Goal: Task Accomplishment & Management: Complete application form

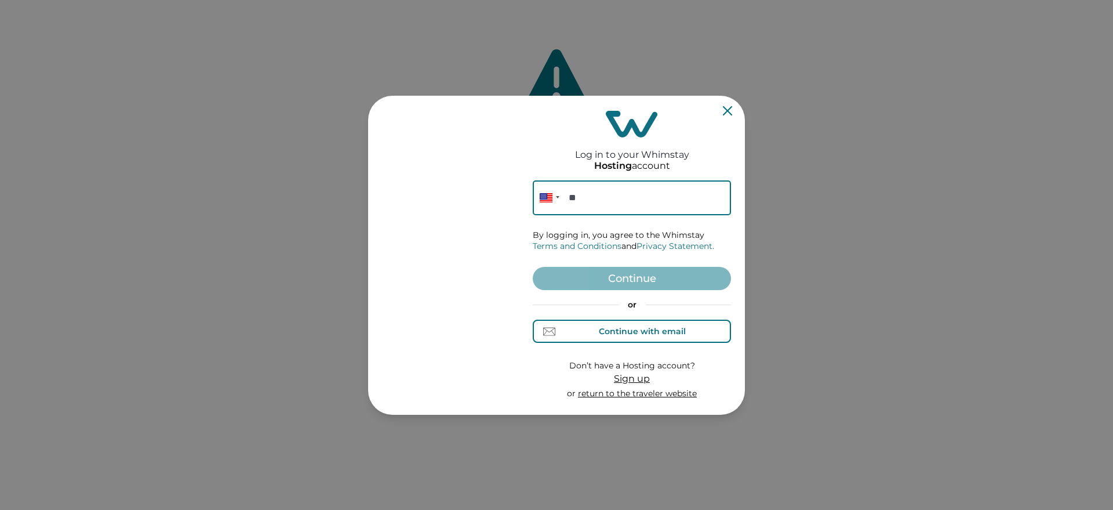
click at [663, 328] on div "Continue with email" at bounding box center [642, 330] width 87 height 9
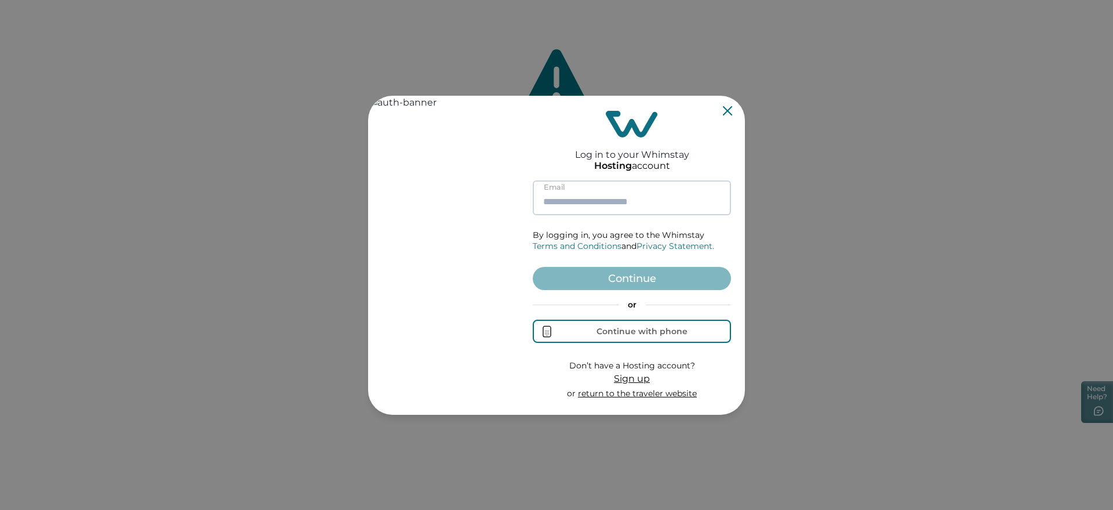
click at [581, 181] on input at bounding box center [632, 197] width 198 height 35
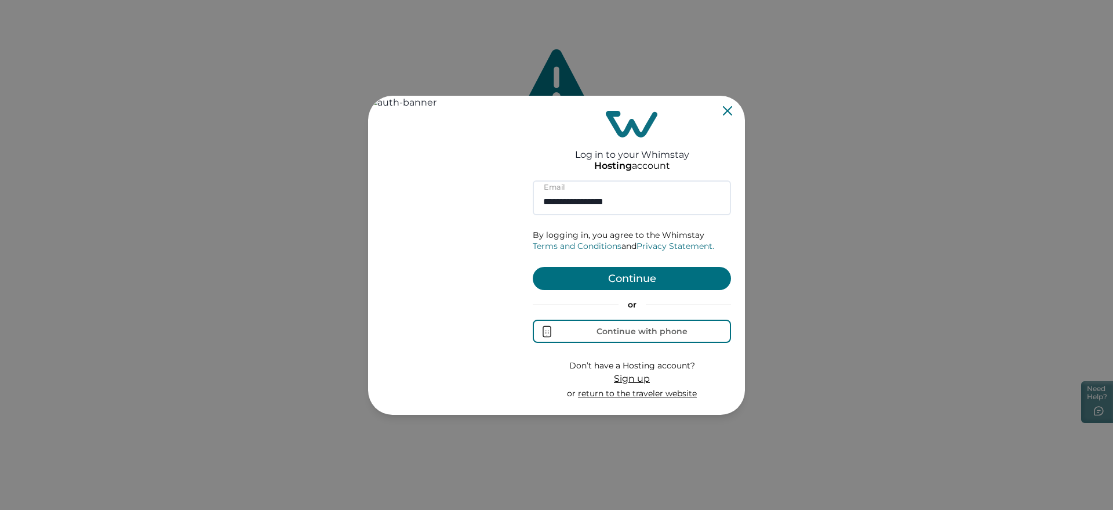
type input "**********"
click at [645, 276] on button "Continue" at bounding box center [632, 278] width 198 height 23
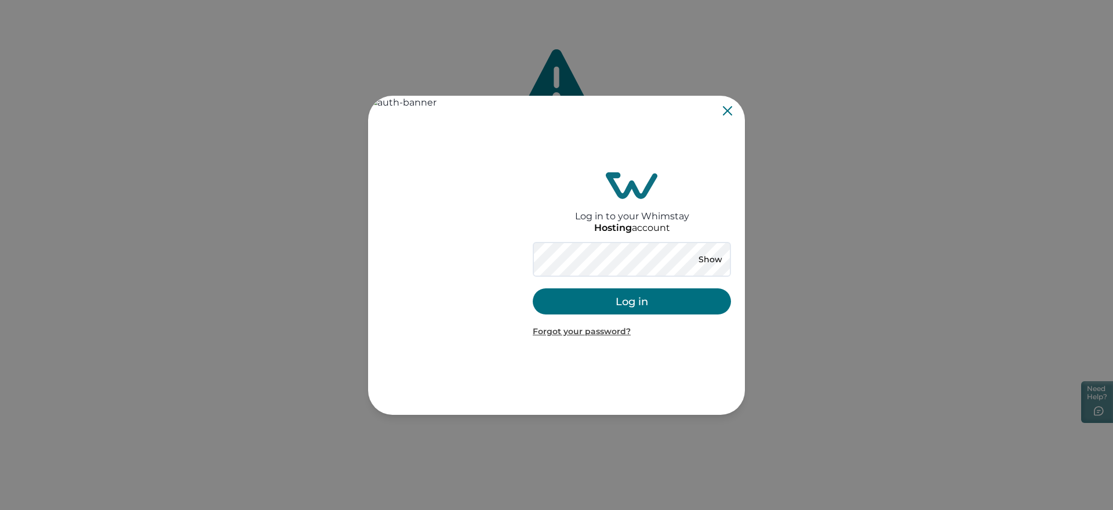
click at [613, 212] on h2 "Log in to your Whimstay" at bounding box center [632, 210] width 114 height 23
click at [584, 295] on button "Log in" at bounding box center [632, 301] width 198 height 26
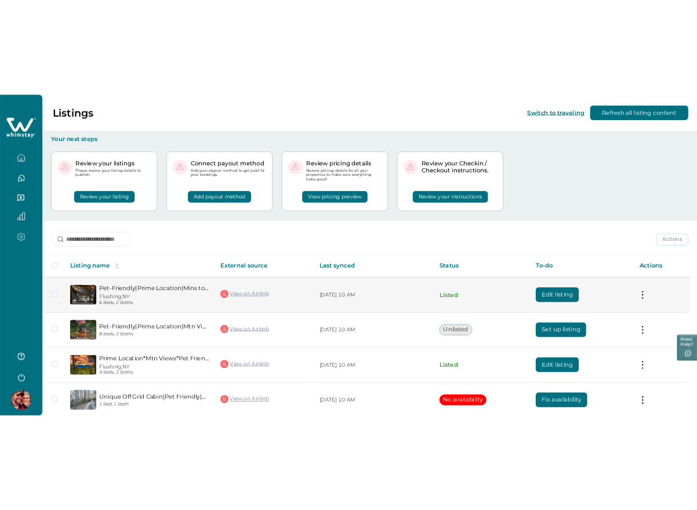
scroll to position [51, 0]
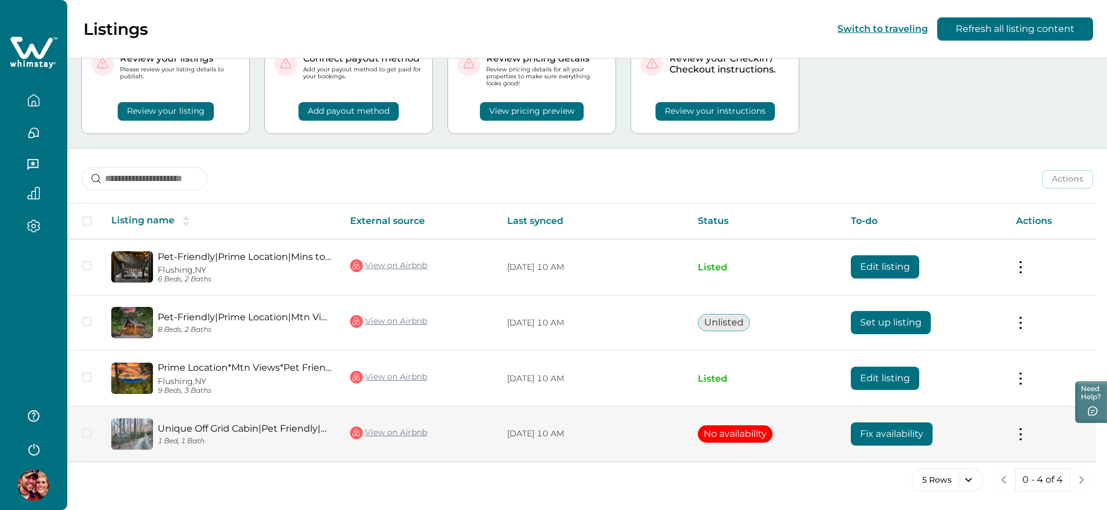
click at [910, 423] on button "Fix availability" at bounding box center [892, 433] width 82 height 23
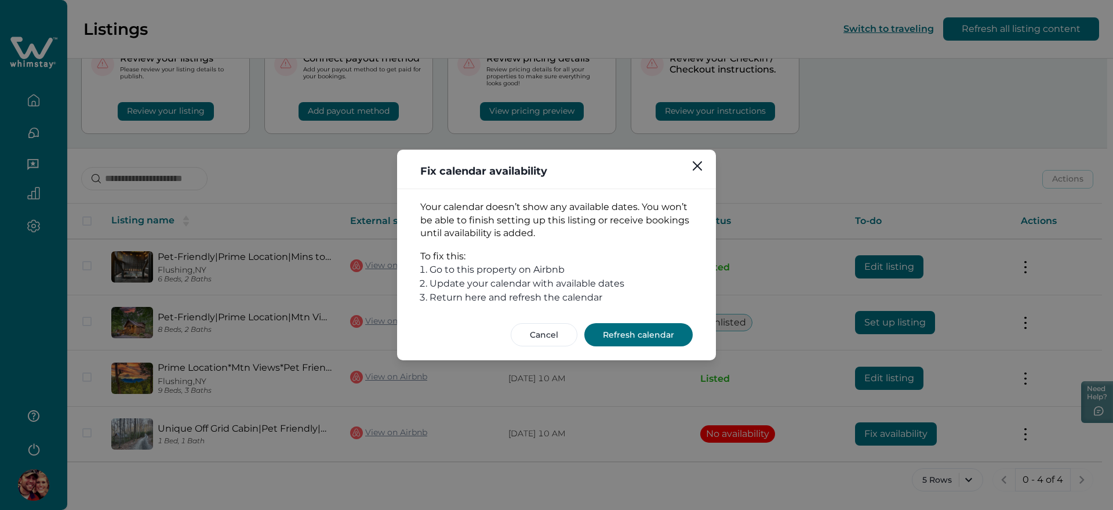
click at [624, 339] on button "Refresh calendar" at bounding box center [638, 334] width 108 height 23
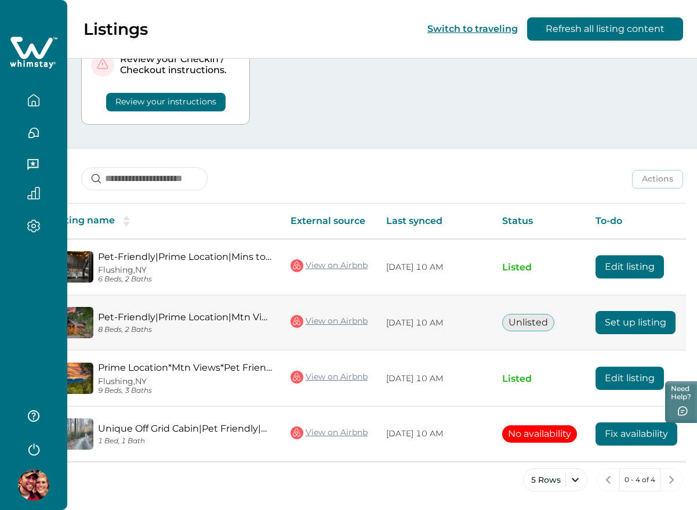
scroll to position [0, 110]
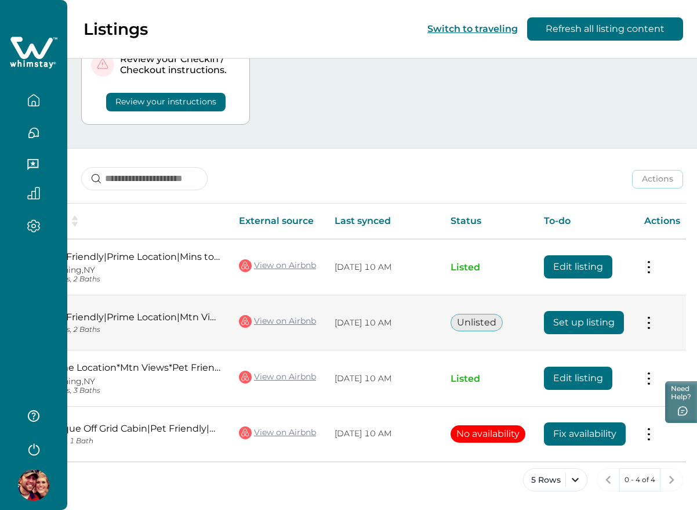
click at [583, 321] on button "Set up listing" at bounding box center [584, 322] width 80 height 23
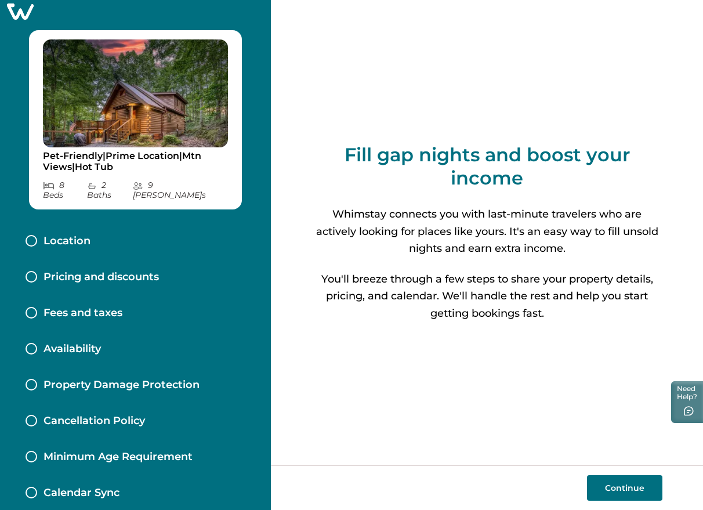
scroll to position [12, 0]
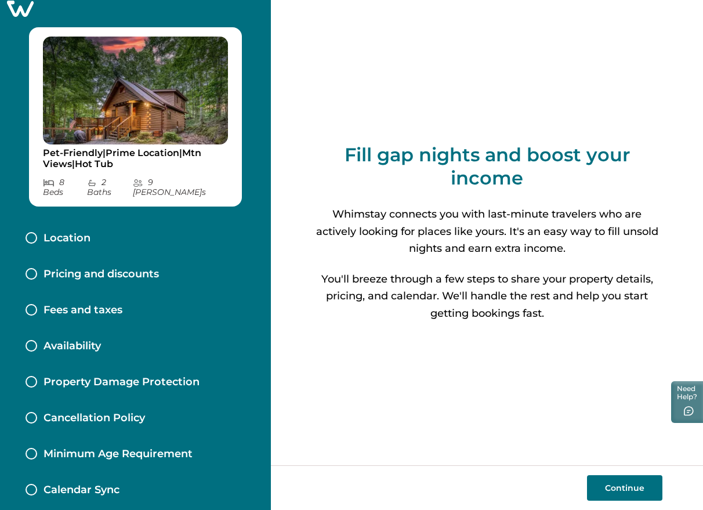
click at [634, 485] on button "Continue" at bounding box center [624, 488] width 75 height 26
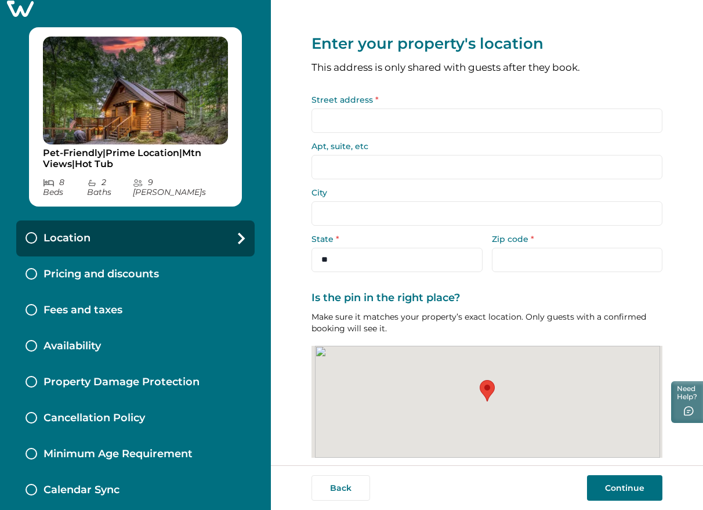
click at [634, 490] on button "Continue" at bounding box center [624, 488] width 75 height 26
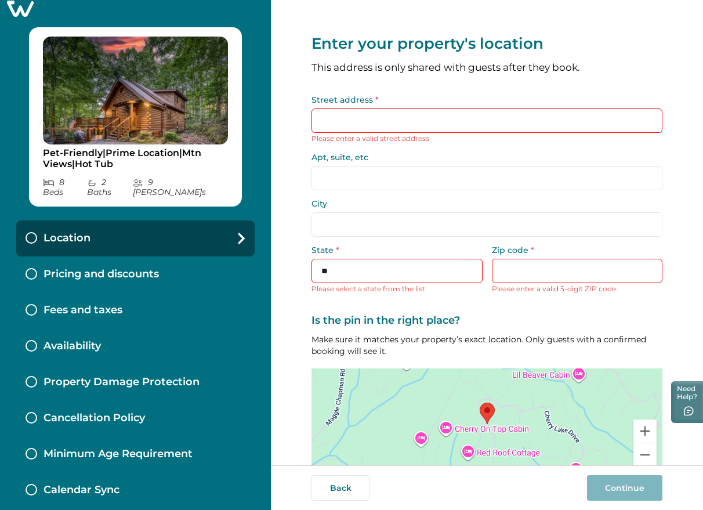
click at [407, 118] on input "Street address *" at bounding box center [486, 120] width 351 height 24
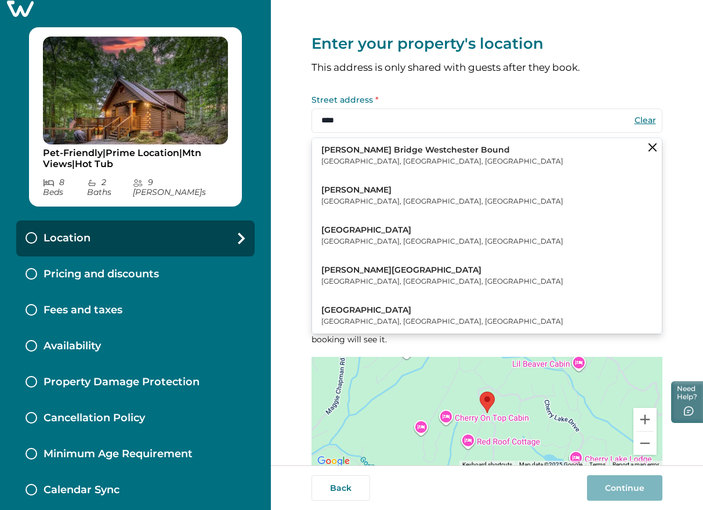
click at [395, 188] on button "[PERSON_NAME] Rd Plainville, [GEOGRAPHIC_DATA], [GEOGRAPHIC_DATA]" at bounding box center [487, 195] width 350 height 35
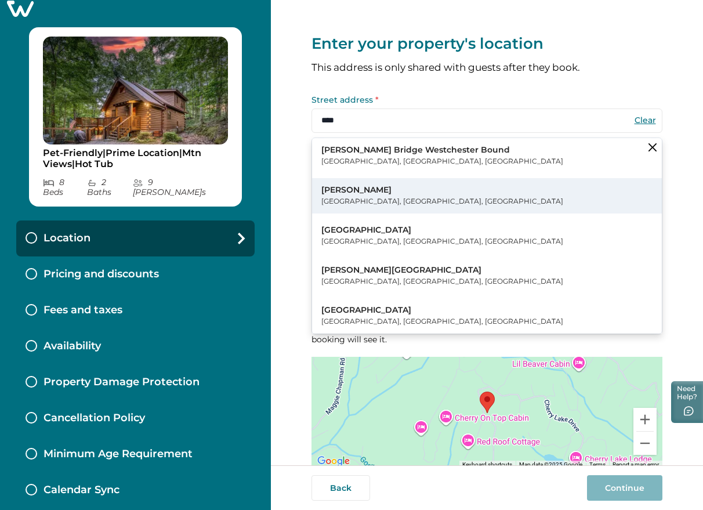
type input "********"
type input "**********"
select select "**"
type input "*****"
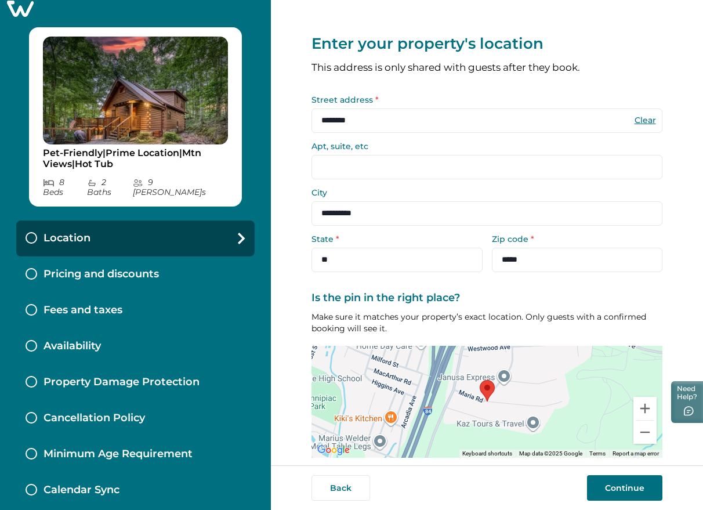
click at [629, 484] on button "Continue" at bounding box center [624, 488] width 75 height 26
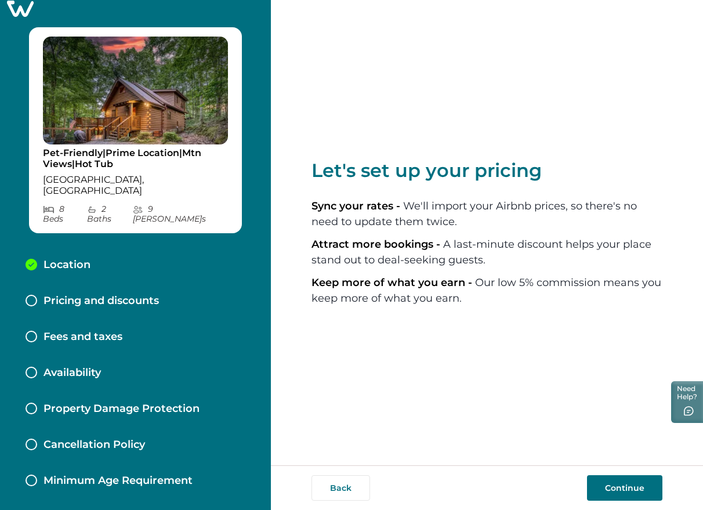
click at [641, 488] on button "Continue" at bounding box center [624, 488] width 75 height 26
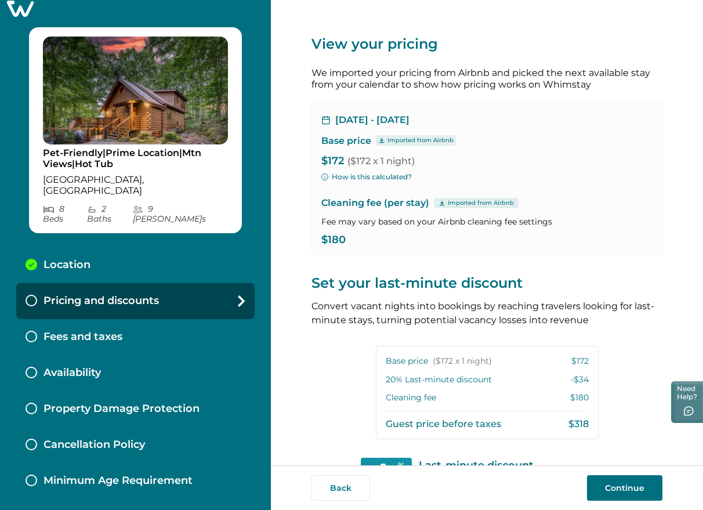
click at [627, 492] on button "Continue" at bounding box center [624, 488] width 75 height 26
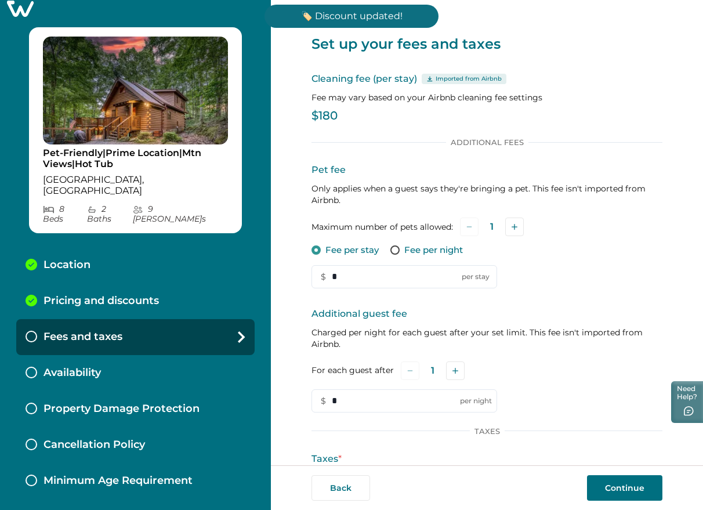
click at [634, 494] on button "Continue" at bounding box center [624, 488] width 75 height 26
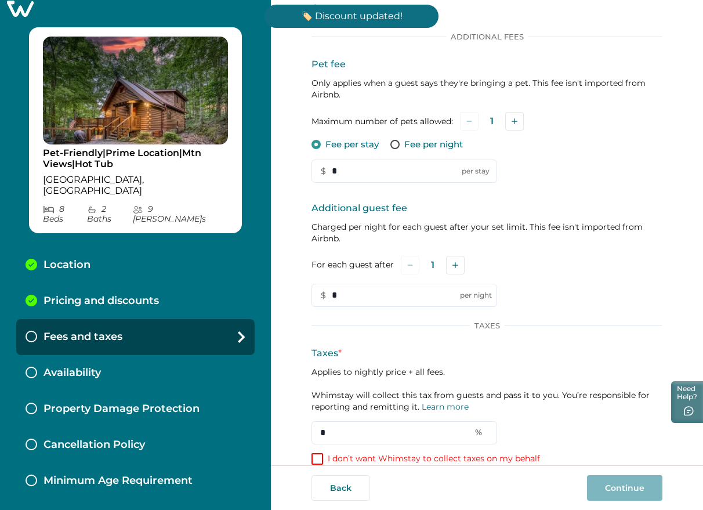
scroll to position [151, 0]
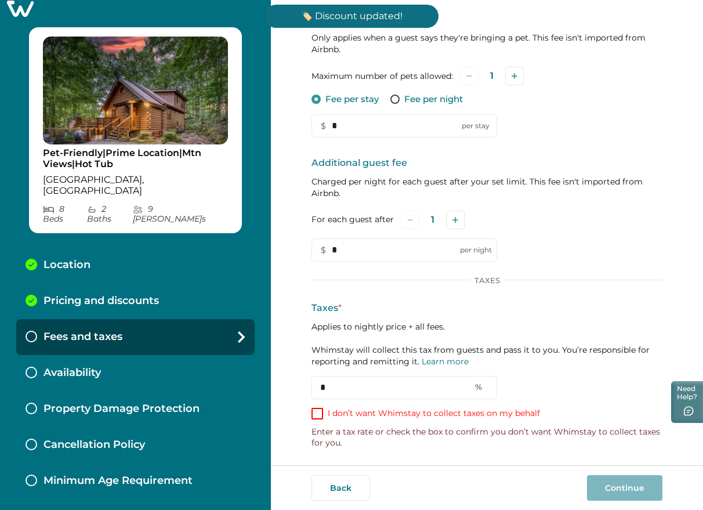
click at [372, 417] on p "I don’t want Whimstay to collect taxes on my behalf" at bounding box center [434, 414] width 212 height 12
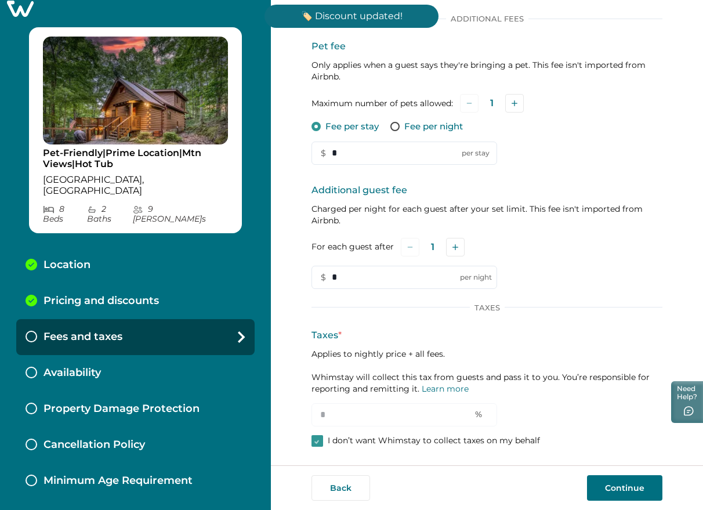
scroll to position [123, 0]
click at [649, 485] on button "Continue" at bounding box center [624, 488] width 75 height 26
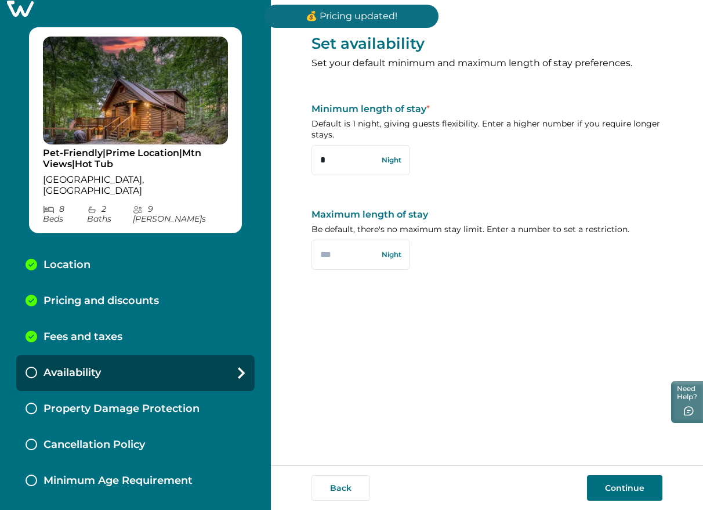
click at [650, 482] on button "Continue" at bounding box center [624, 488] width 75 height 26
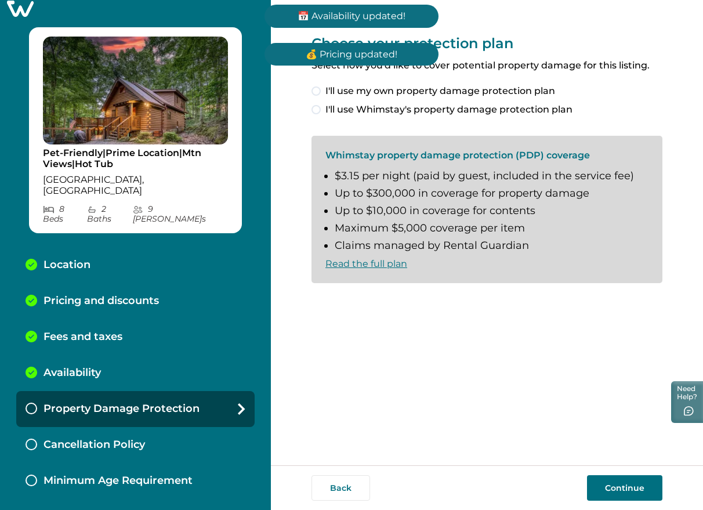
click at [354, 106] on span "I'll use Whimstay's property damage protection plan" at bounding box center [448, 110] width 247 height 14
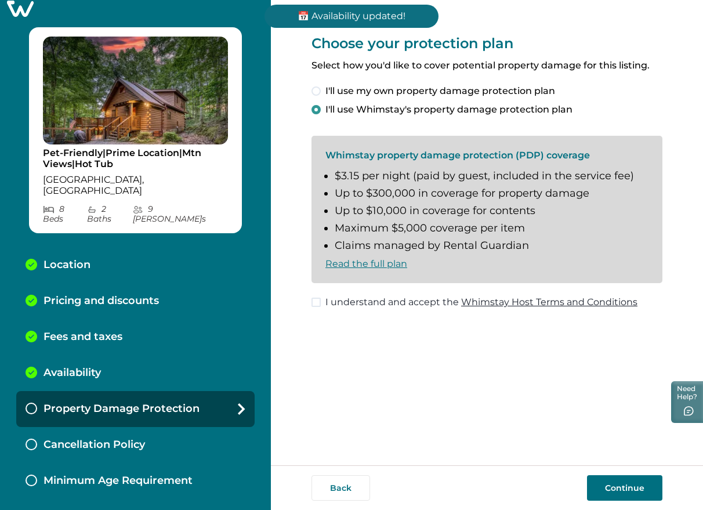
click at [357, 300] on span "I understand and accept the Whimstay Host Terms and Conditions" at bounding box center [481, 302] width 312 height 14
click at [646, 492] on button "Continue" at bounding box center [624, 488] width 75 height 26
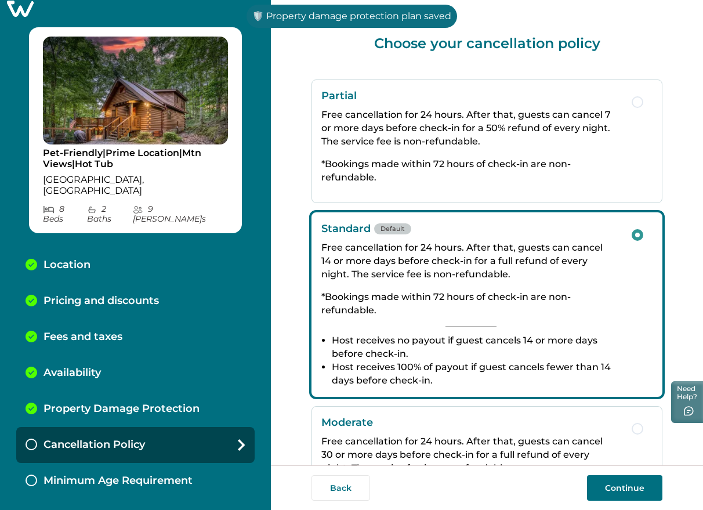
click at [625, 485] on button "Continue" at bounding box center [624, 488] width 75 height 26
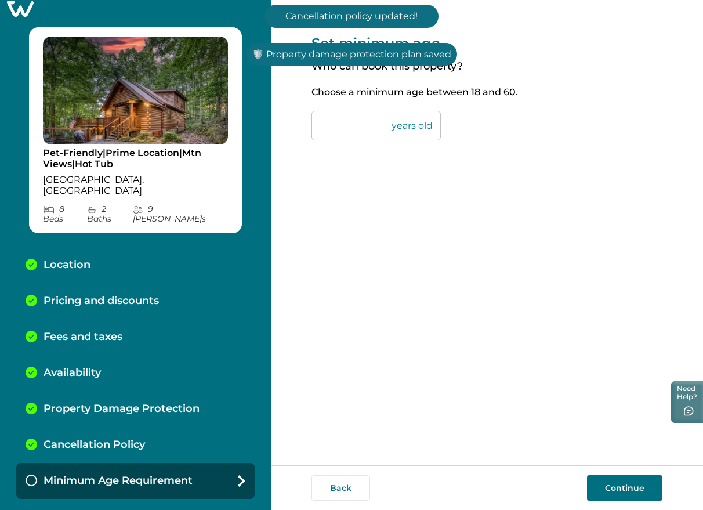
click at [649, 497] on button "Continue" at bounding box center [624, 488] width 75 height 26
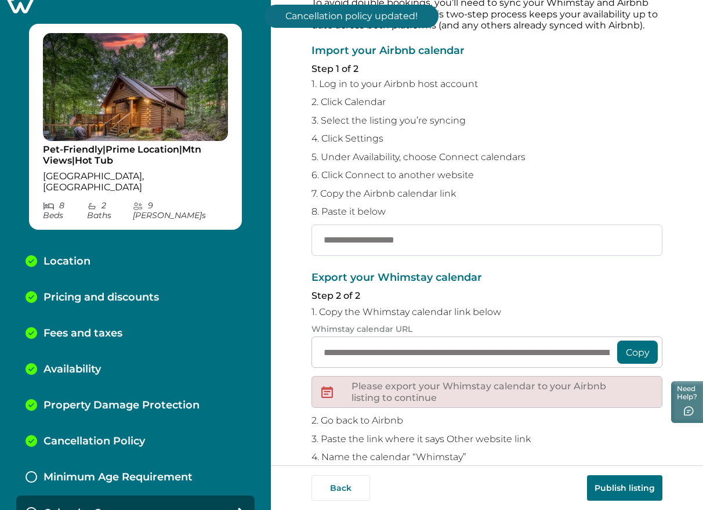
scroll to position [116, 0]
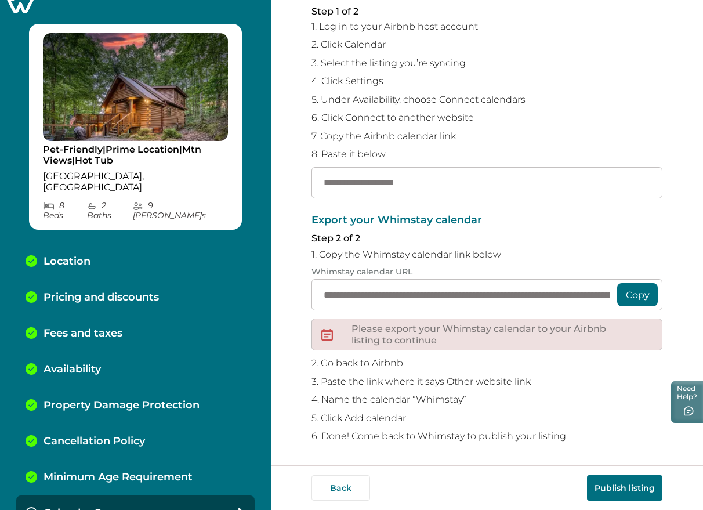
click at [357, 48] on p "2. Click Calendar" at bounding box center [486, 45] width 351 height 12
click at [357, 182] on input "text" at bounding box center [486, 182] width 351 height 31
paste input "**********"
type input "**********"
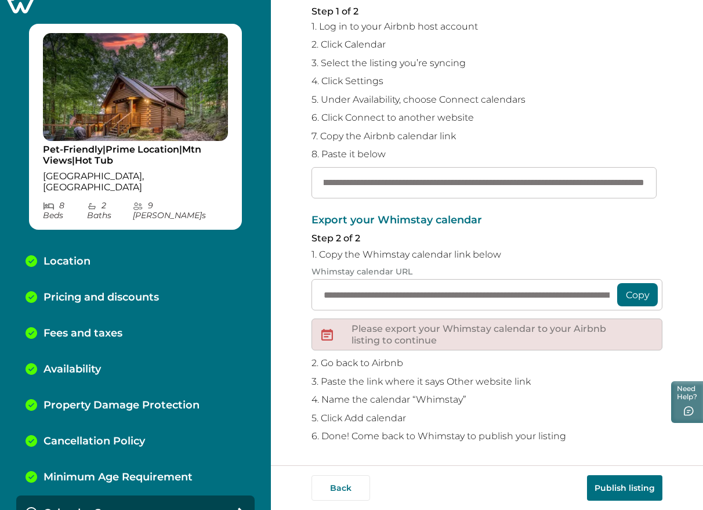
click at [624, 489] on button "Publish listing" at bounding box center [624, 488] width 75 height 26
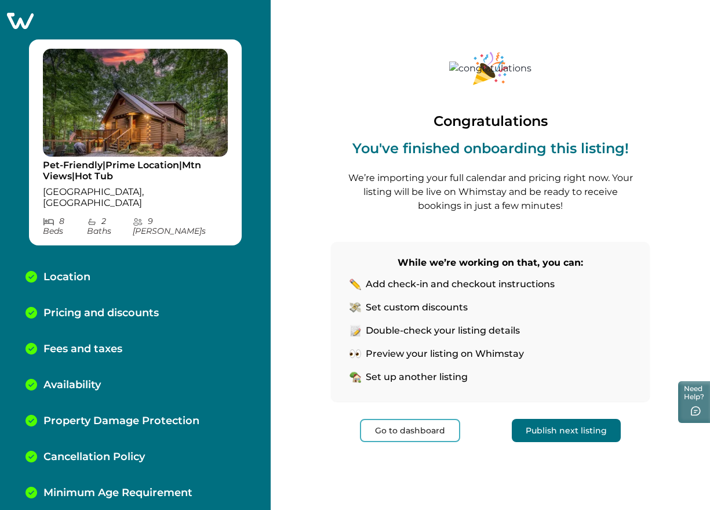
click at [10, 18] on icon at bounding box center [20, 21] width 27 height 16
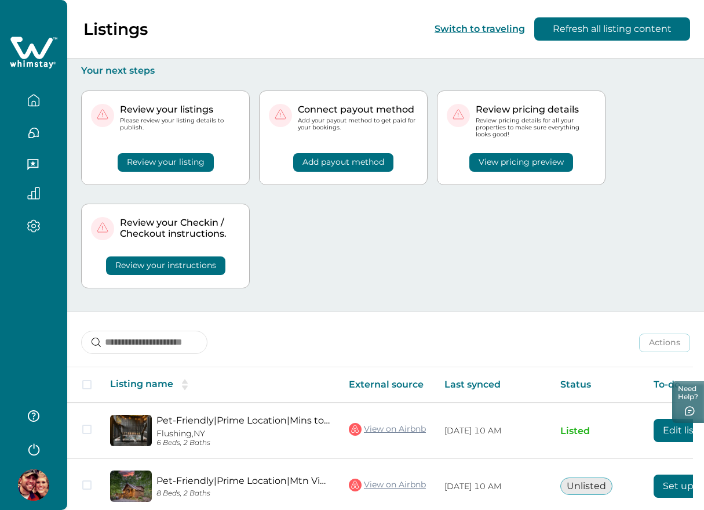
click at [41, 443] on icon "button" at bounding box center [33, 447] width 17 height 17
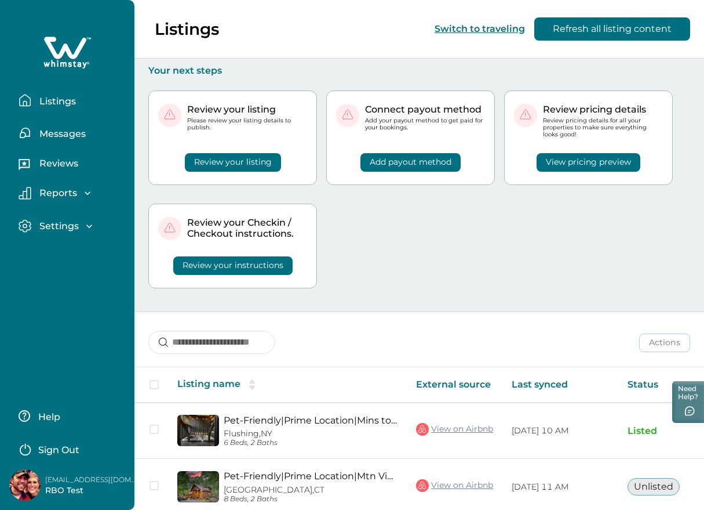
click at [64, 444] on p "Sign Out" at bounding box center [58, 450] width 41 height 12
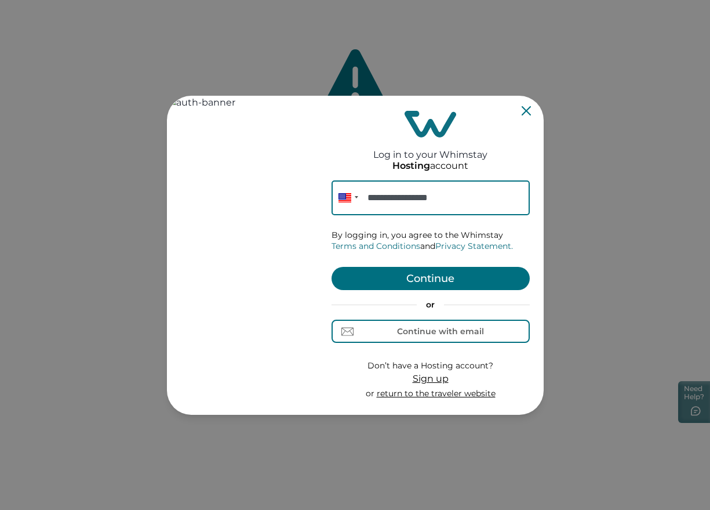
type input "**********"
click at [424, 272] on button "Continue" at bounding box center [431, 278] width 198 height 23
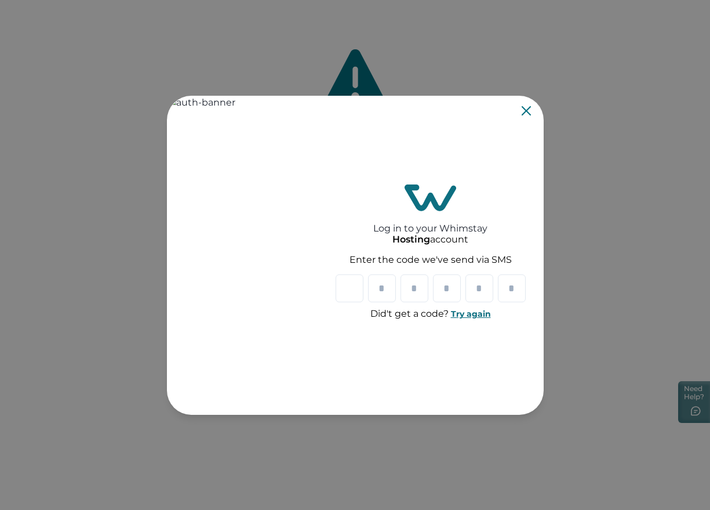
type input "*"
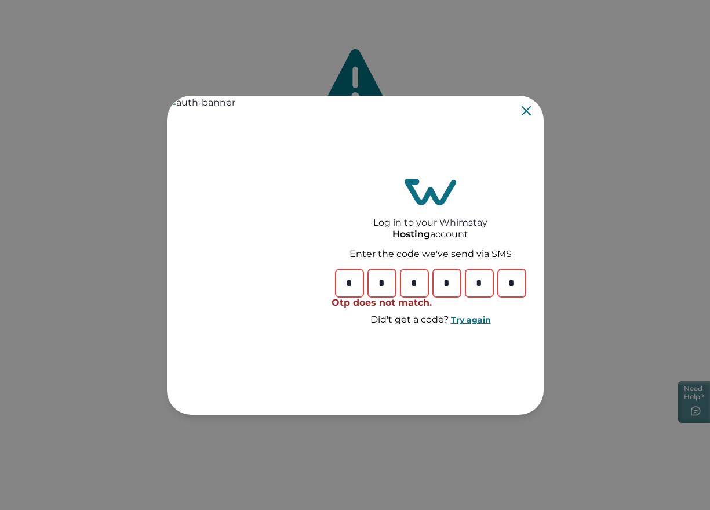
type input "*"
click at [346, 290] on input "Please enter your pin code" at bounding box center [350, 283] width 28 height 28
paste input "*"
type input "*"
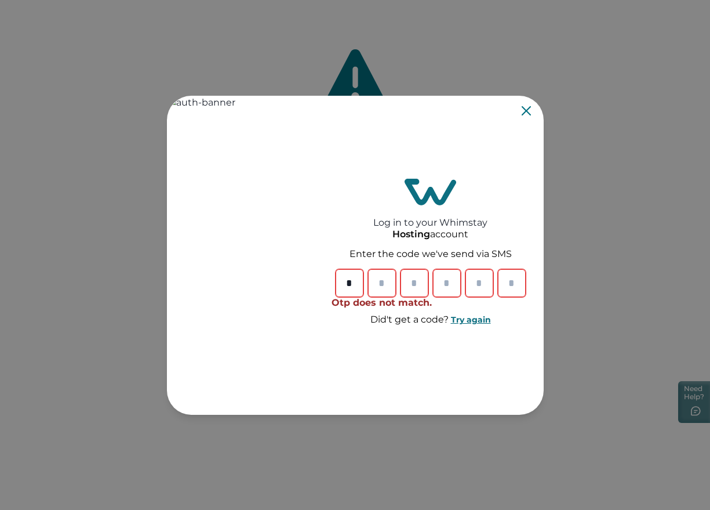
type input "*"
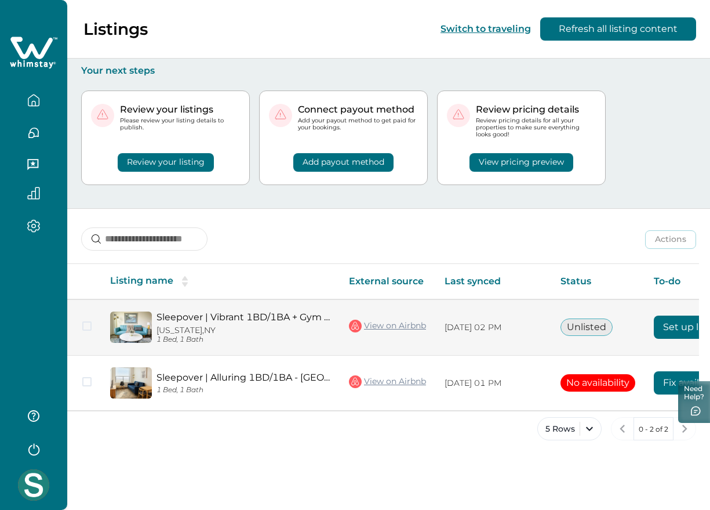
scroll to position [0, 103]
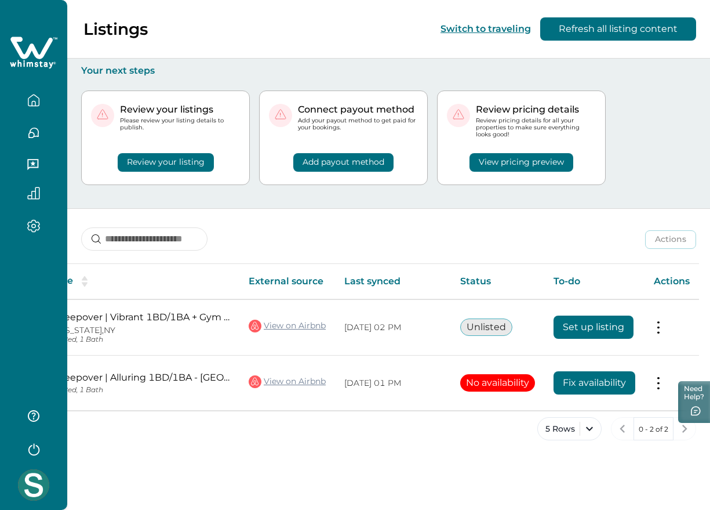
click at [34, 479] on img at bounding box center [33, 484] width 31 height 31
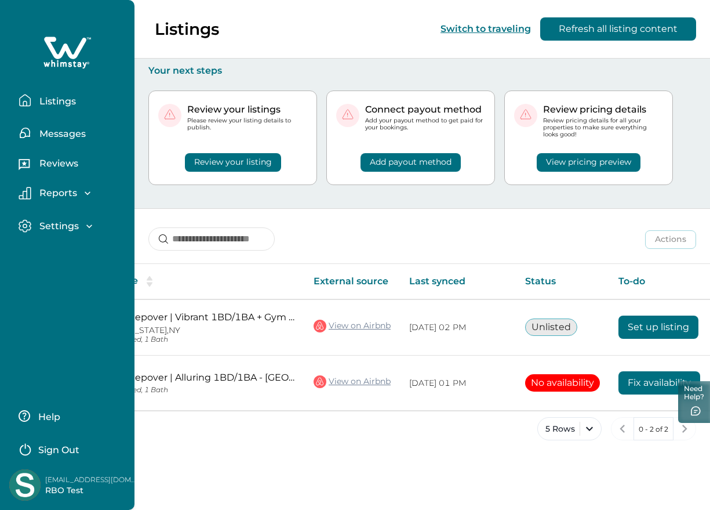
click at [29, 365] on div "Listings Messages Reviews Reports Earnings Reservations Payouts Settings Profil…" at bounding box center [67, 255] width 134 height 510
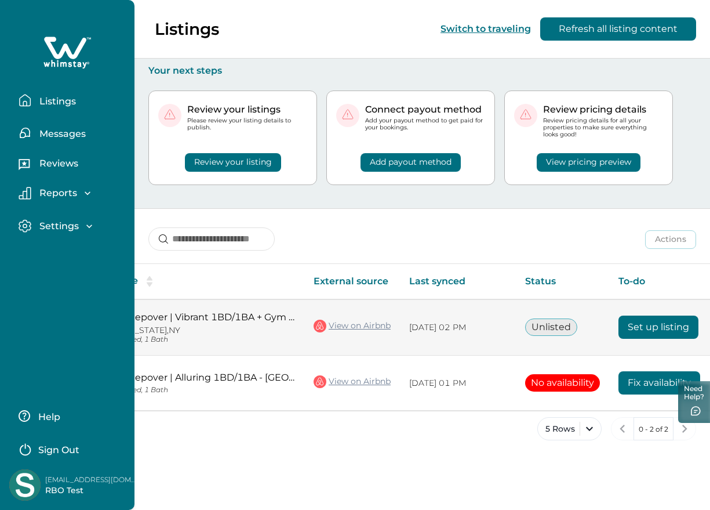
click at [655, 322] on button "Set up listing" at bounding box center [659, 326] width 80 height 23
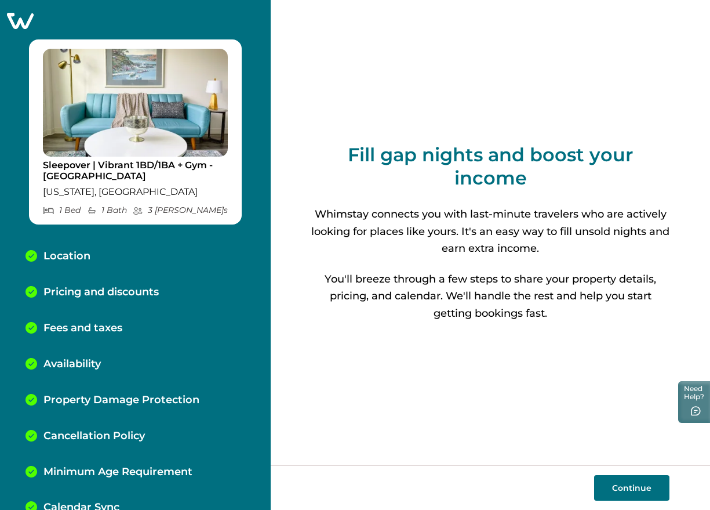
click at [630, 482] on button "Continue" at bounding box center [631, 488] width 75 height 26
select select "**"
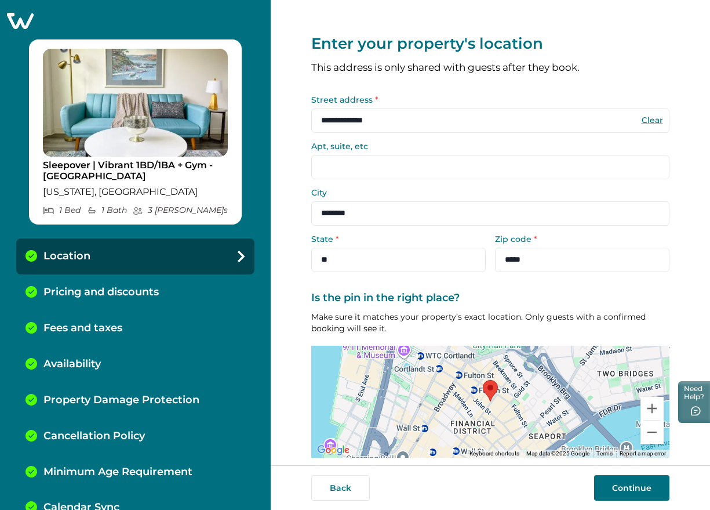
click at [638, 485] on button "Continue" at bounding box center [631, 488] width 75 height 26
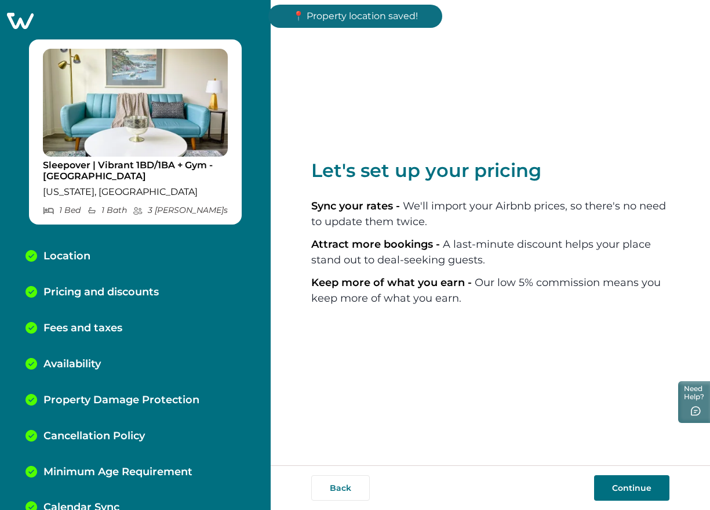
click at [639, 486] on button "Continue" at bounding box center [631, 488] width 75 height 26
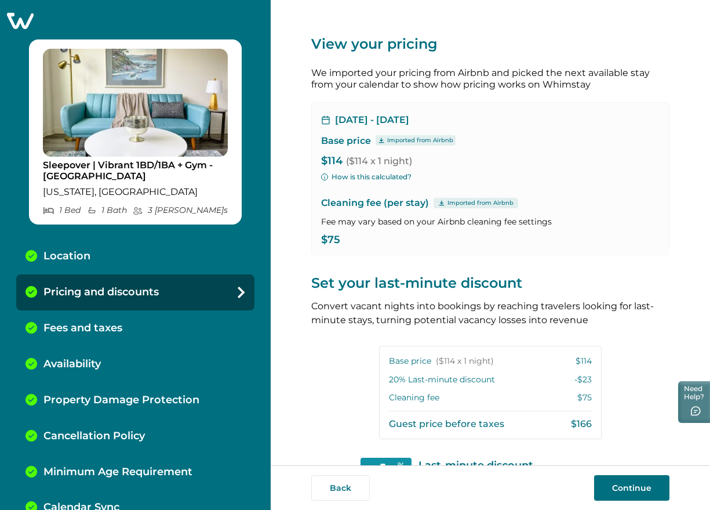
click at [639, 486] on button "Continue" at bounding box center [631, 488] width 75 height 26
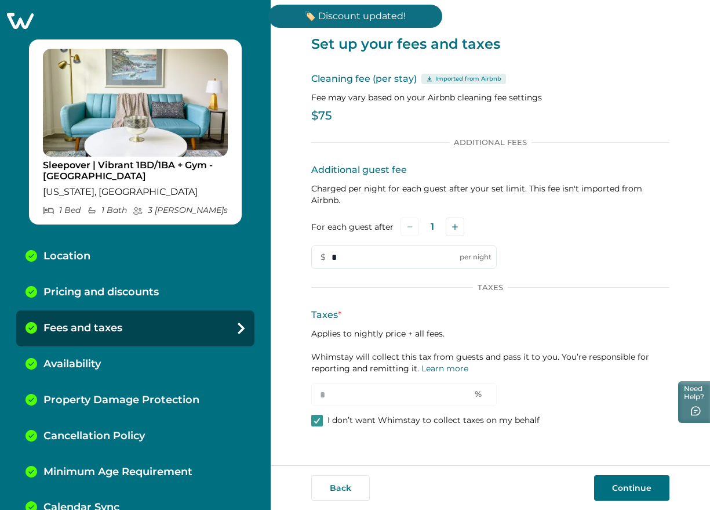
click at [614, 491] on button "Continue" at bounding box center [631, 488] width 75 height 26
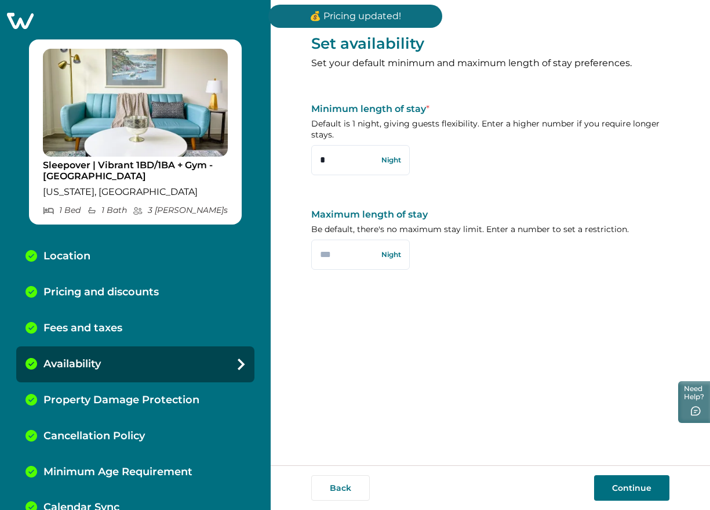
click at [614, 490] on button "Continue" at bounding box center [631, 488] width 75 height 26
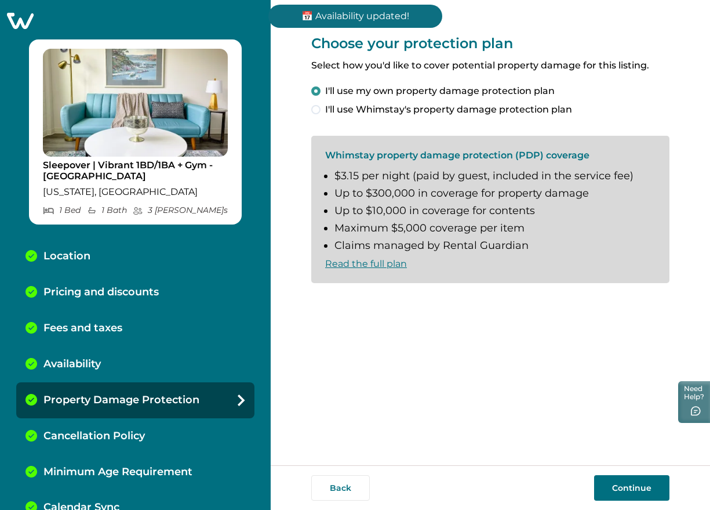
click at [359, 111] on span "I'll use Whimstay's property damage protection plan" at bounding box center [448, 110] width 247 height 14
click at [380, 303] on span "I understand and accept the Whimstay Host Terms and Conditions" at bounding box center [481, 302] width 312 height 14
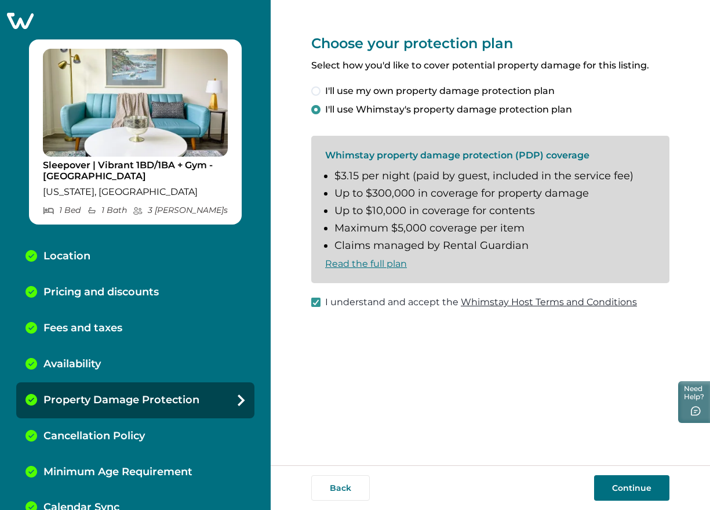
click at [632, 491] on button "Continue" at bounding box center [631, 488] width 75 height 26
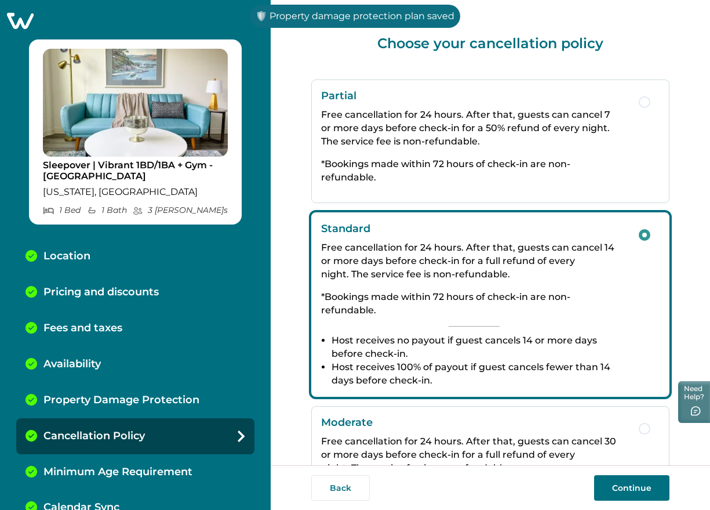
click at [631, 481] on button "Continue" at bounding box center [631, 488] width 75 height 26
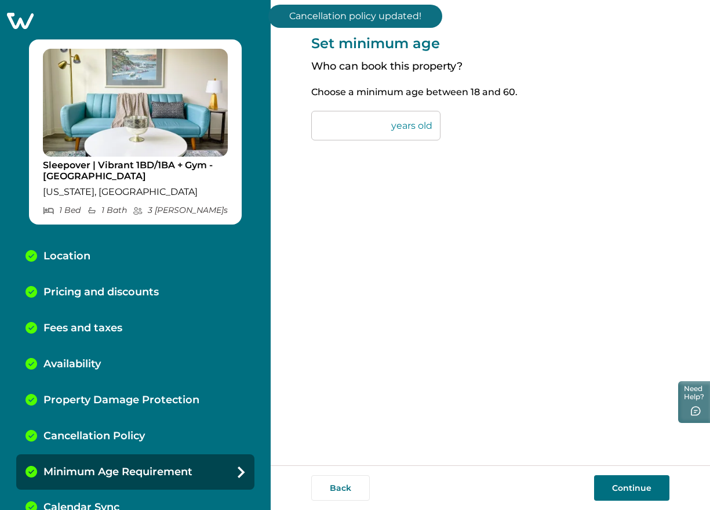
click at [649, 490] on button "Continue" at bounding box center [631, 488] width 75 height 26
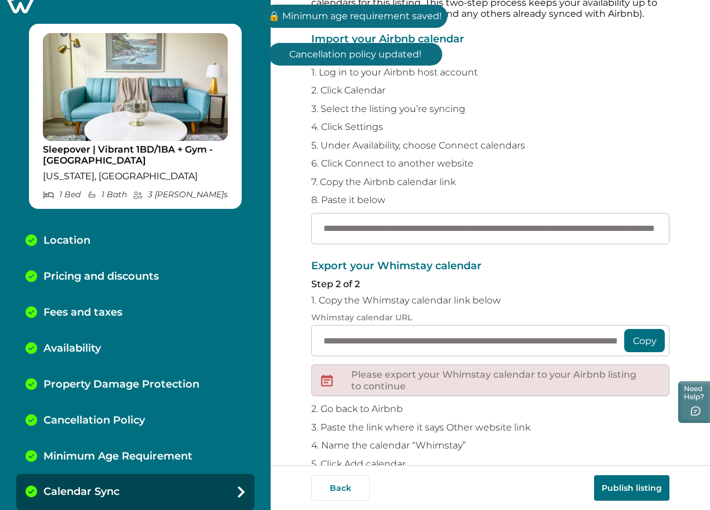
scroll to position [116, 0]
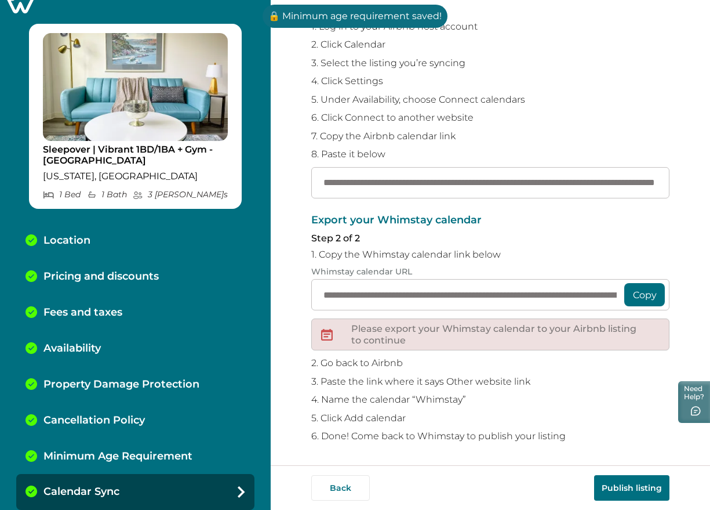
click at [627, 485] on button "Publish listing" at bounding box center [631, 488] width 75 height 26
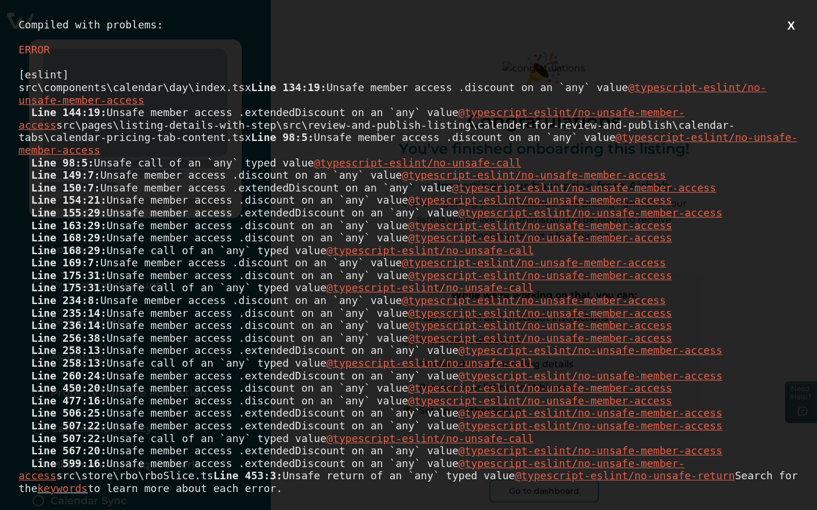
click at [784, 24] on button "X" at bounding box center [791, 26] width 14 height 14
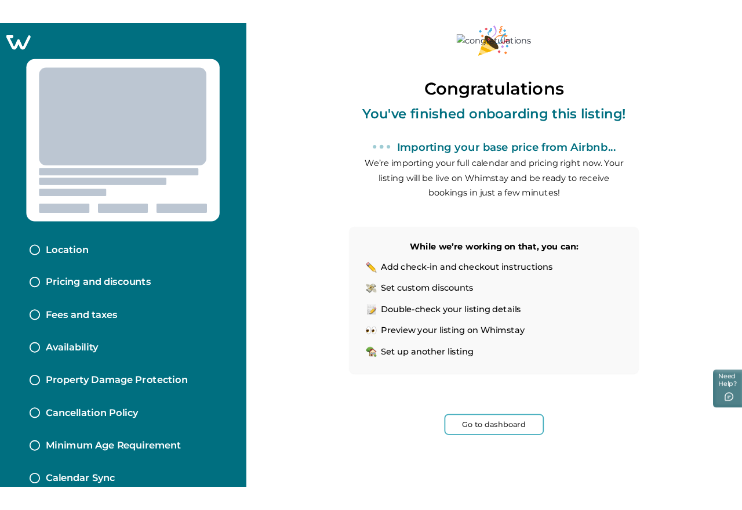
scroll to position [53, 0]
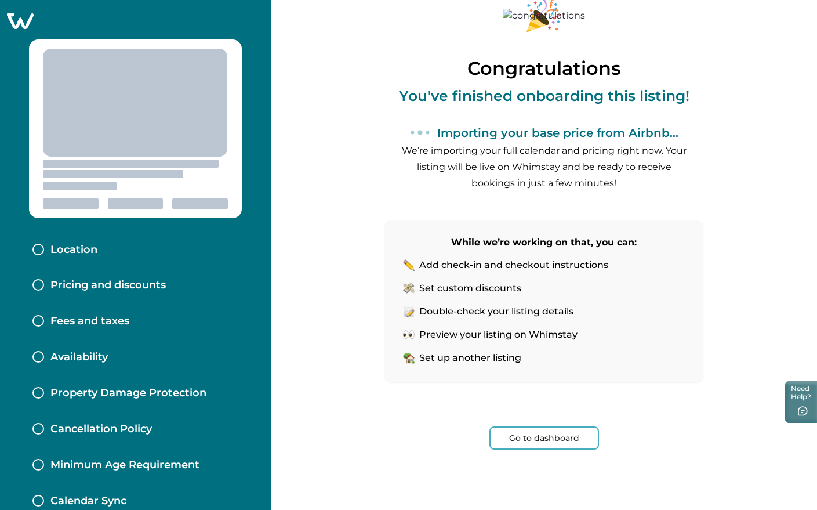
click at [16, 21] on icon at bounding box center [20, 21] width 27 height 16
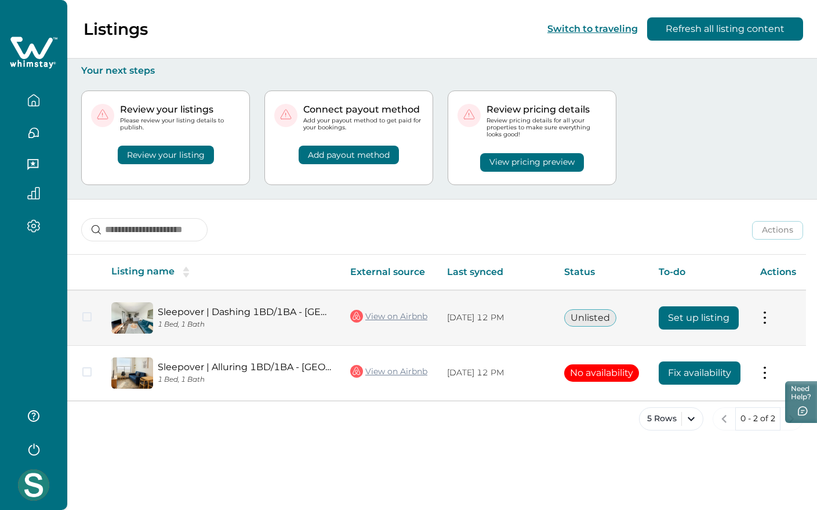
click at [678, 312] on button "Set up listing" at bounding box center [699, 317] width 80 height 23
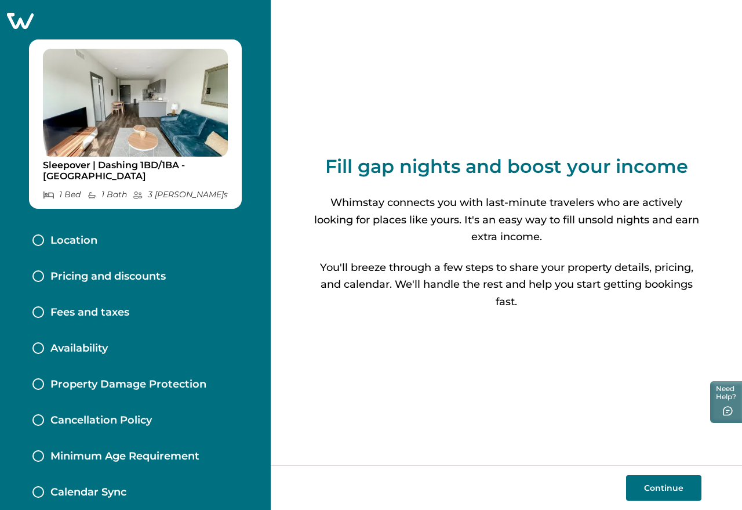
click at [657, 496] on button "Continue" at bounding box center [663, 488] width 75 height 26
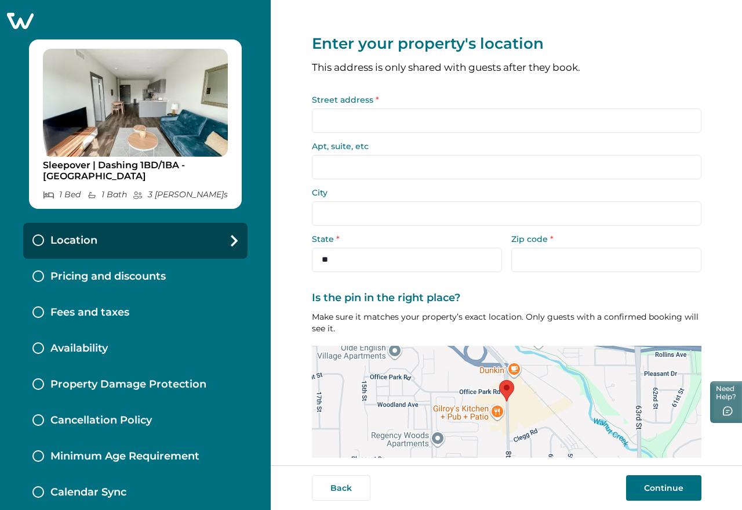
click at [339, 123] on input "Street address *" at bounding box center [507, 120] width 390 height 24
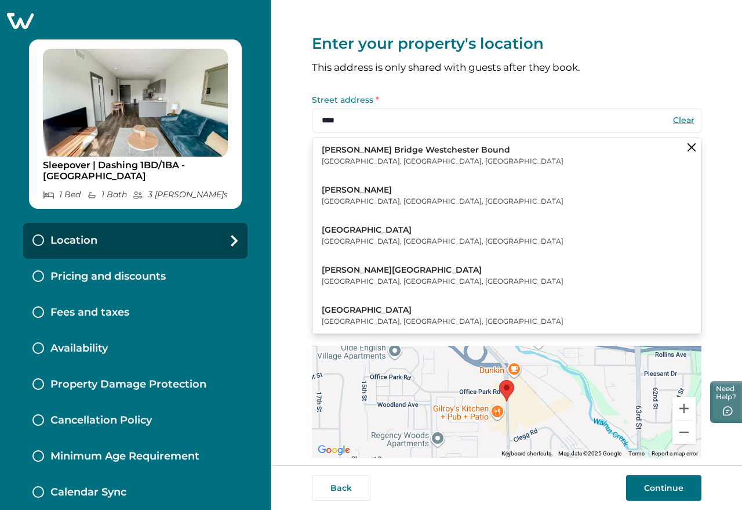
click at [376, 150] on p "[PERSON_NAME] Bridge Westchester Bound" at bounding box center [443, 150] width 242 height 12
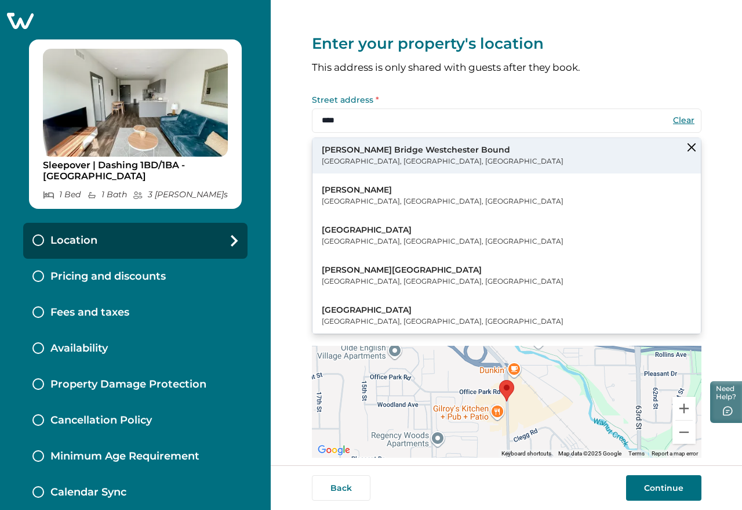
type input "**********"
type input "*********"
select select "**"
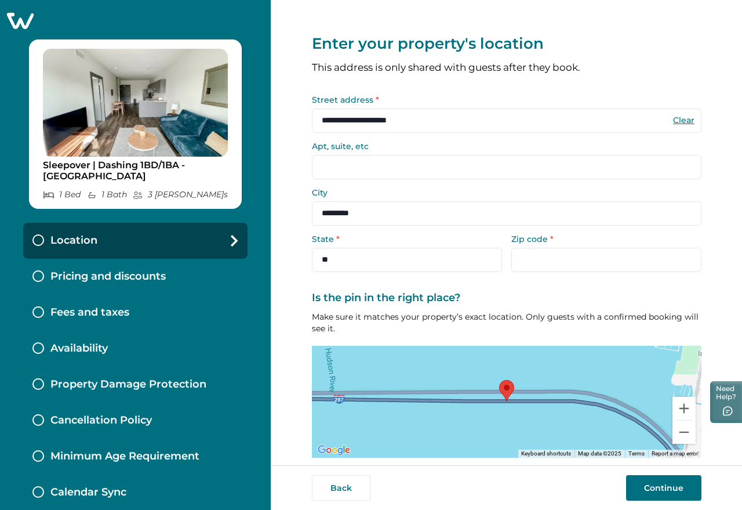
click at [685, 485] on button "Continue" at bounding box center [663, 488] width 75 height 26
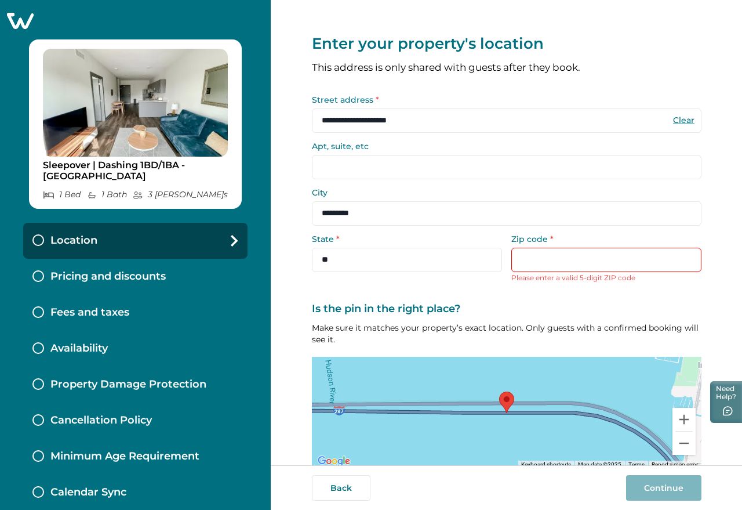
click at [576, 263] on input "Zip code *" at bounding box center [606, 260] width 190 height 24
click at [682, 119] on button "Clear" at bounding box center [683, 120] width 23 height 10
select select "**"
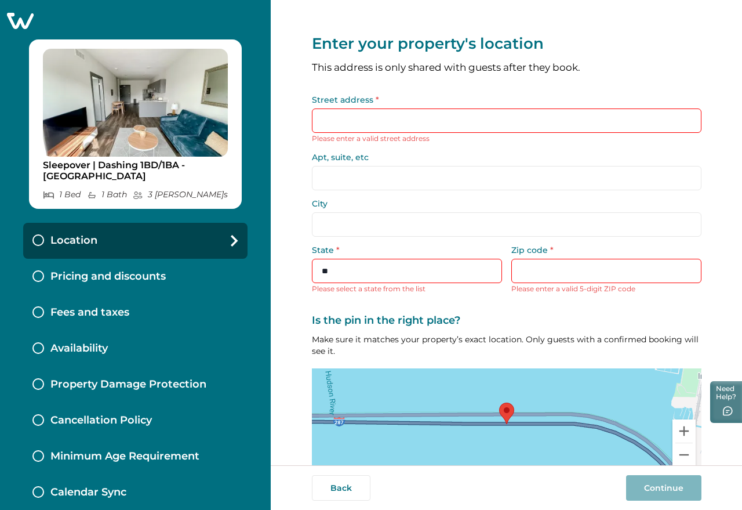
click at [363, 123] on input "Street address *" at bounding box center [507, 120] width 390 height 24
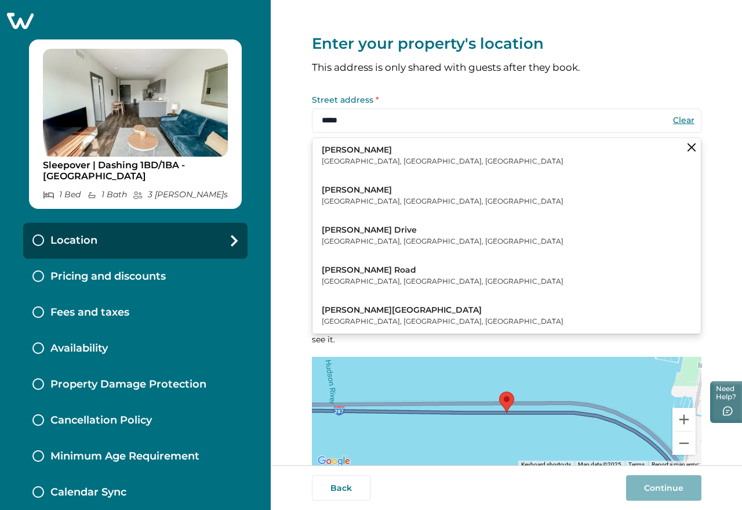
click at [363, 155] on p "[GEOGRAPHIC_DATA], [GEOGRAPHIC_DATA], [GEOGRAPHIC_DATA]" at bounding box center [443, 161] width 242 height 12
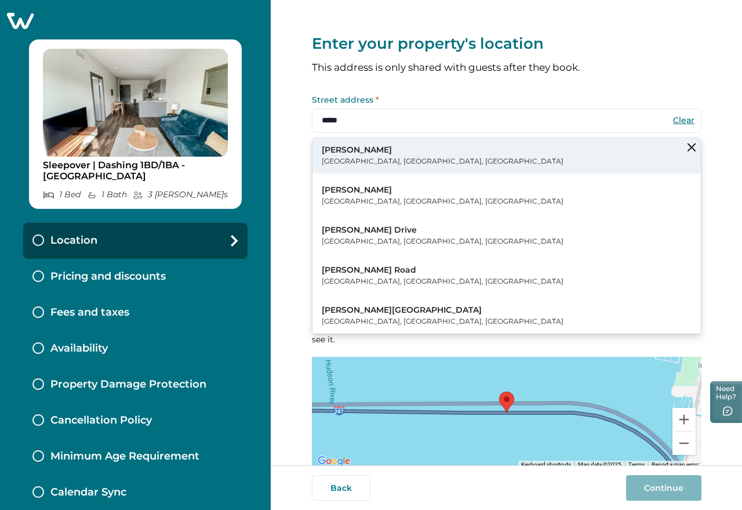
type input "********"
type input "**********"
select select "**"
type input "*****"
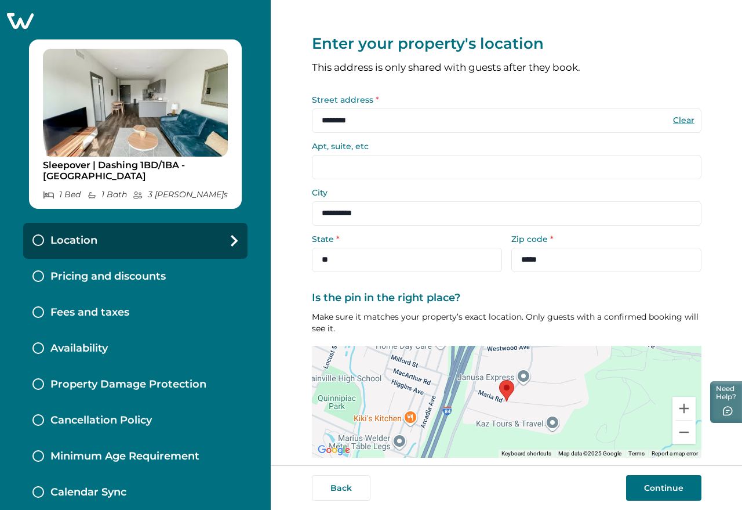
click at [657, 479] on button "Continue" at bounding box center [663, 488] width 75 height 26
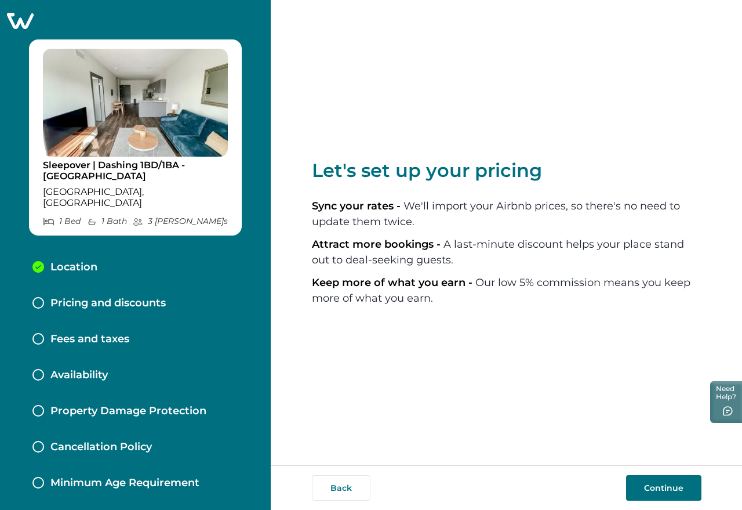
click at [664, 492] on button "Continue" at bounding box center [663, 488] width 75 height 26
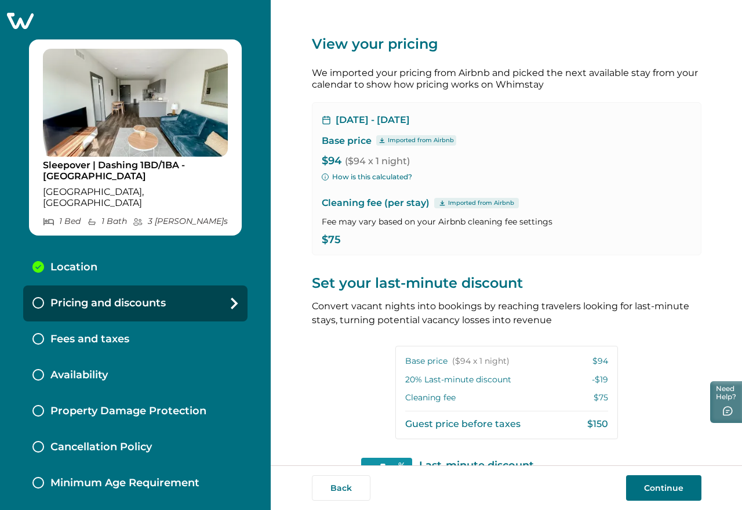
click at [679, 485] on button "Continue" at bounding box center [663, 488] width 75 height 26
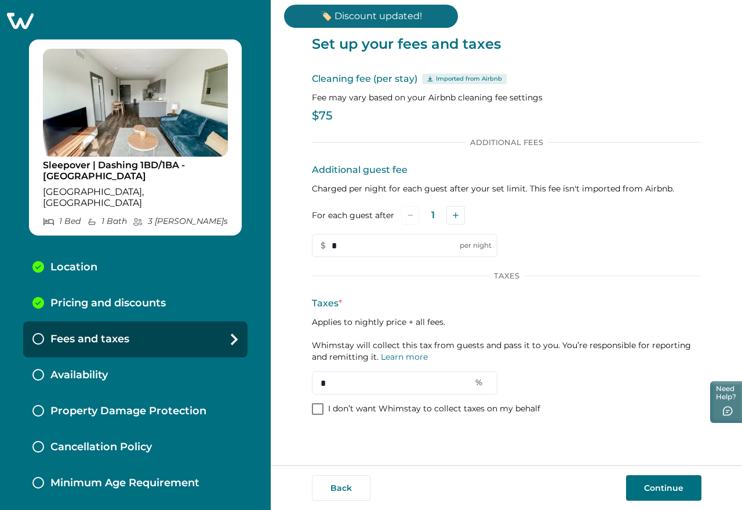
click at [648, 488] on button "Continue" at bounding box center [663, 488] width 75 height 26
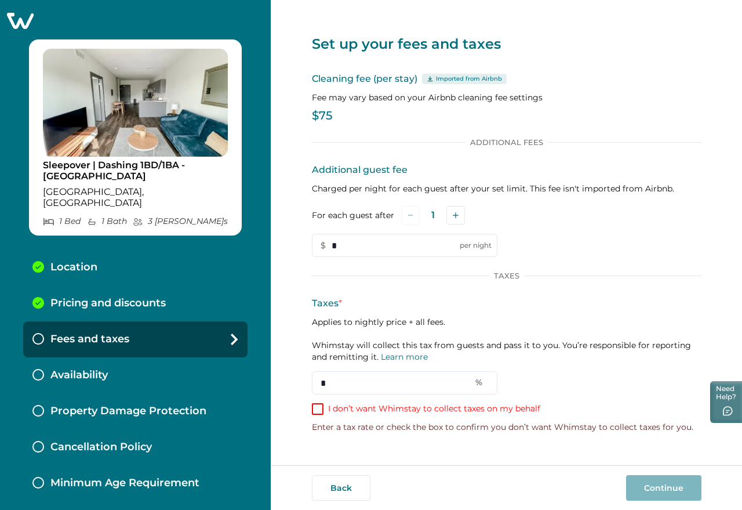
click at [454, 411] on p "I don’t want Whimstay to collect taxes on my behalf" at bounding box center [434, 409] width 212 height 12
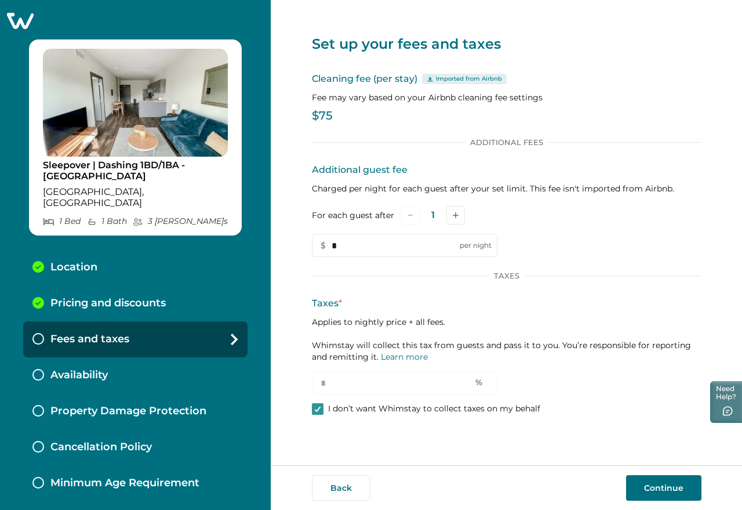
click at [654, 470] on div "Back Continue" at bounding box center [506, 487] width 471 height 45
click at [685, 485] on button "Continue" at bounding box center [663, 488] width 75 height 26
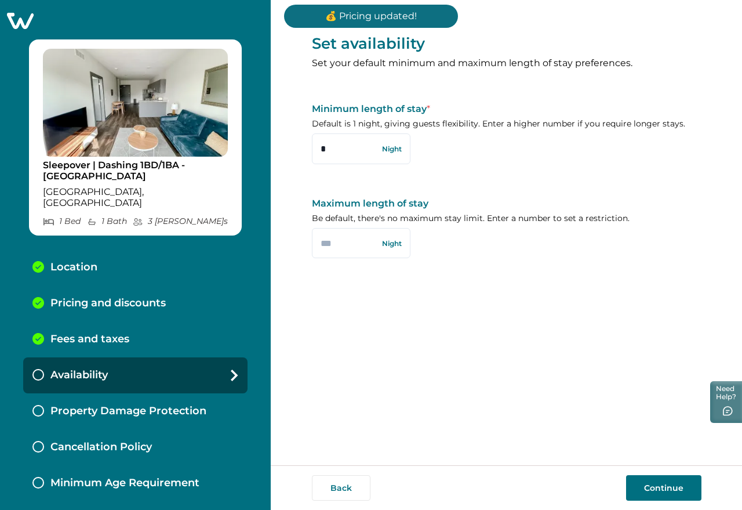
click at [656, 482] on button "Continue" at bounding box center [663, 488] width 75 height 26
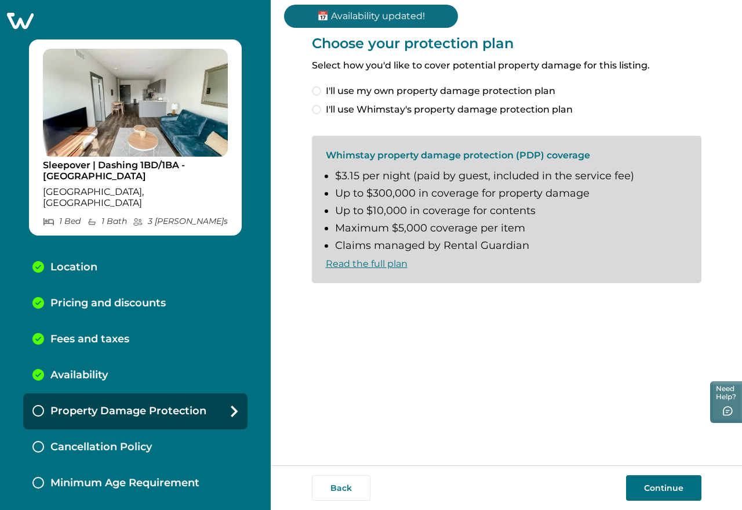
click at [394, 108] on span "I'll use Whimstay's property damage protection plan" at bounding box center [449, 110] width 247 height 14
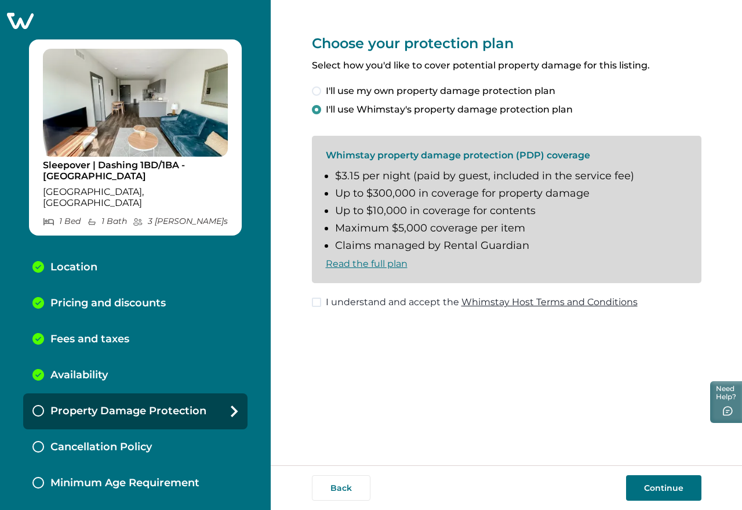
click at [393, 307] on span "I understand and accept the Whimstay Host Terms and Conditions" at bounding box center [482, 302] width 312 height 14
click at [658, 490] on button "Continue" at bounding box center [663, 488] width 75 height 26
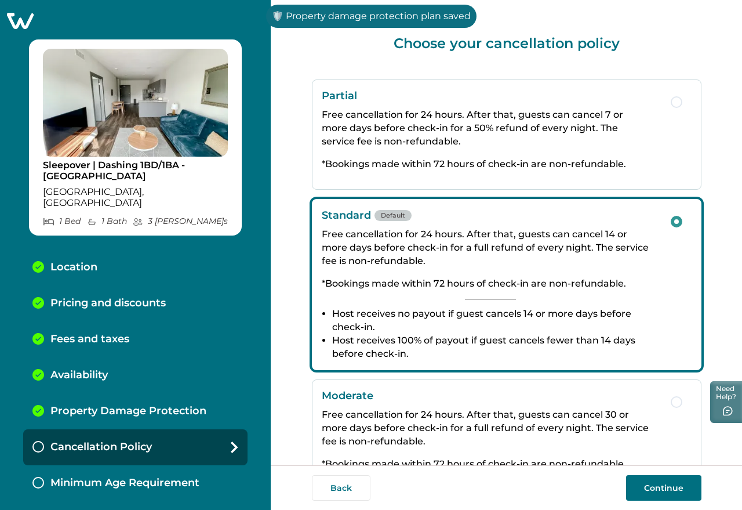
click at [655, 483] on button "Continue" at bounding box center [663, 488] width 75 height 26
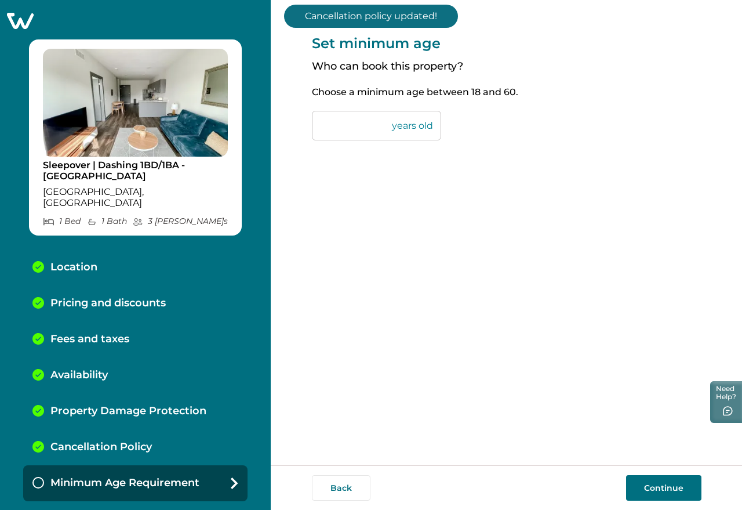
click at [672, 478] on button "Continue" at bounding box center [663, 488] width 75 height 26
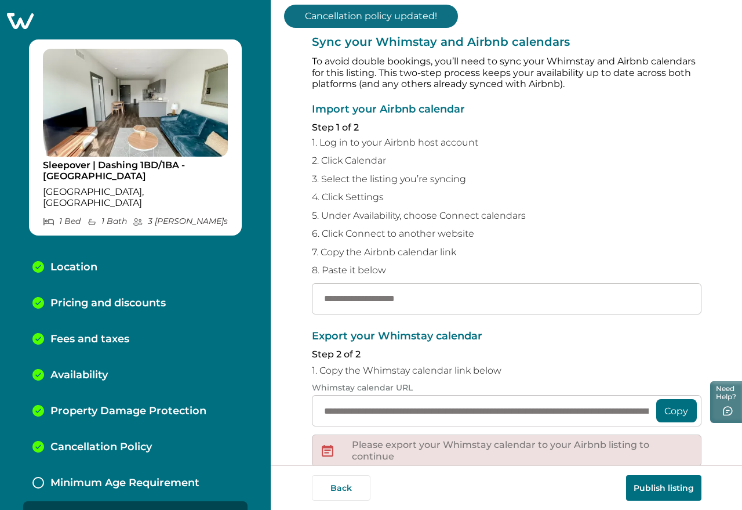
scroll to position [16, 0]
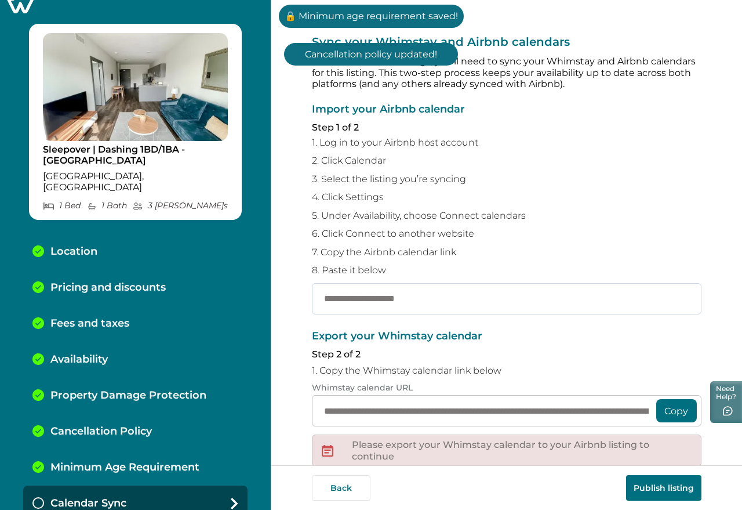
click at [410, 297] on input "text" at bounding box center [507, 298] width 390 height 31
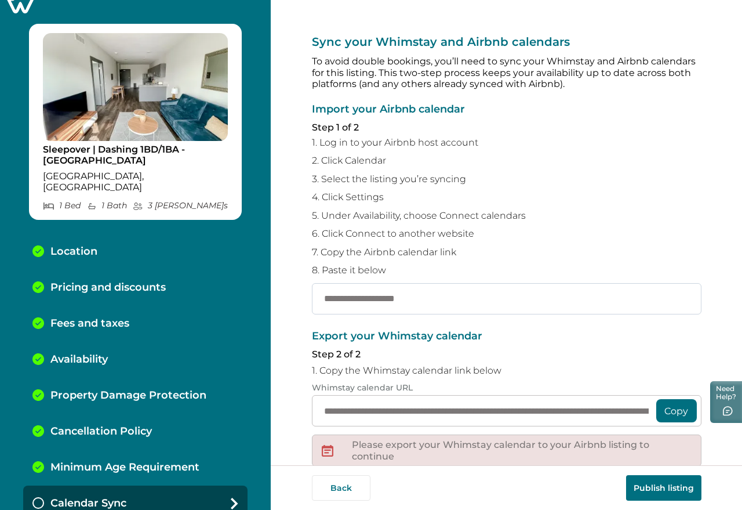
paste input "**********"
type input "**********"
click at [684, 486] on button "Publish listing" at bounding box center [663, 488] width 75 height 26
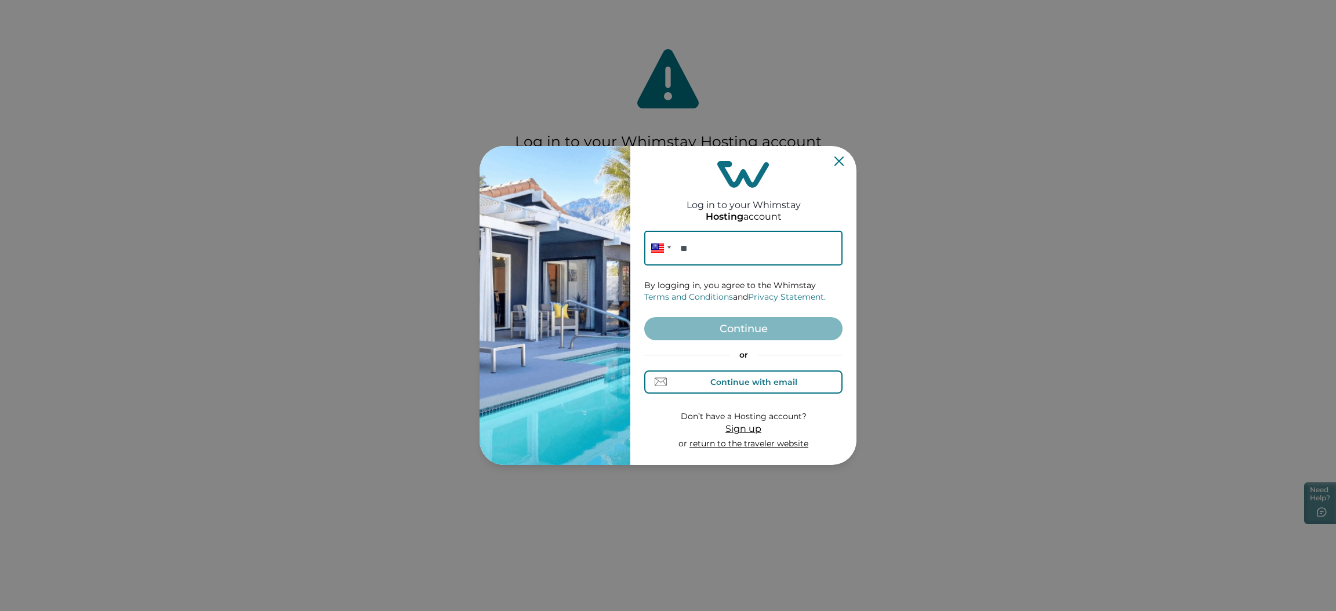
click at [747, 378] on div "Continue with email" at bounding box center [753, 381] width 87 height 9
click at [715, 250] on input at bounding box center [743, 248] width 198 height 35
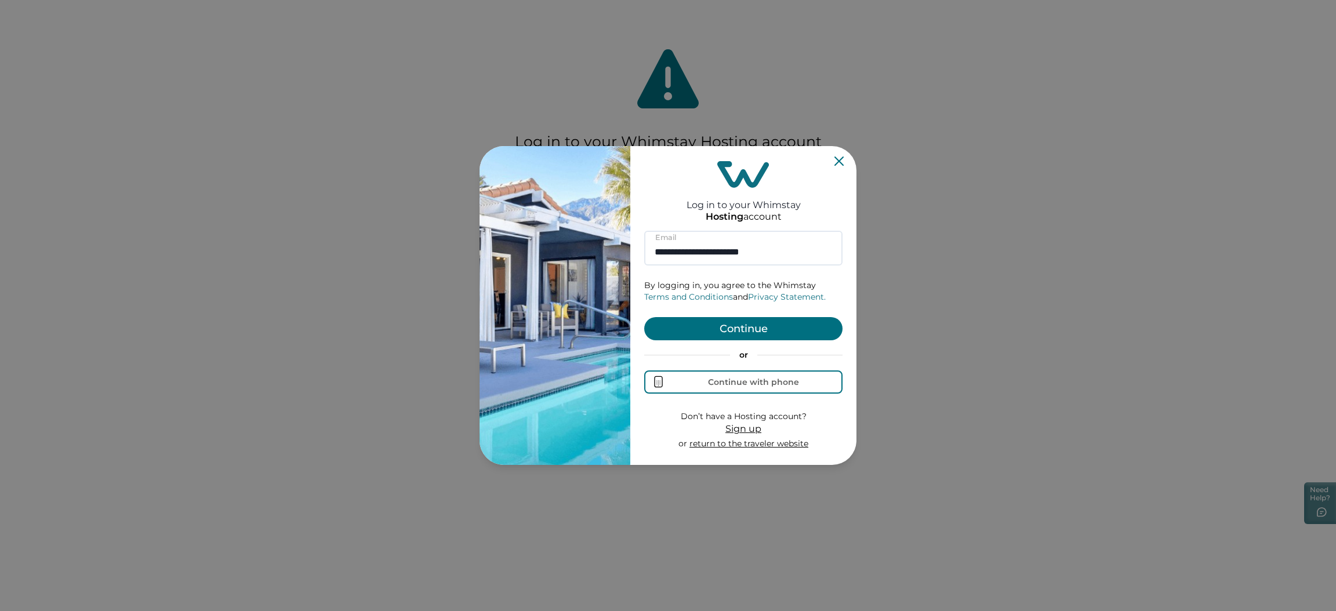
type input "**********"
click at [809, 323] on button "Continue" at bounding box center [743, 328] width 198 height 23
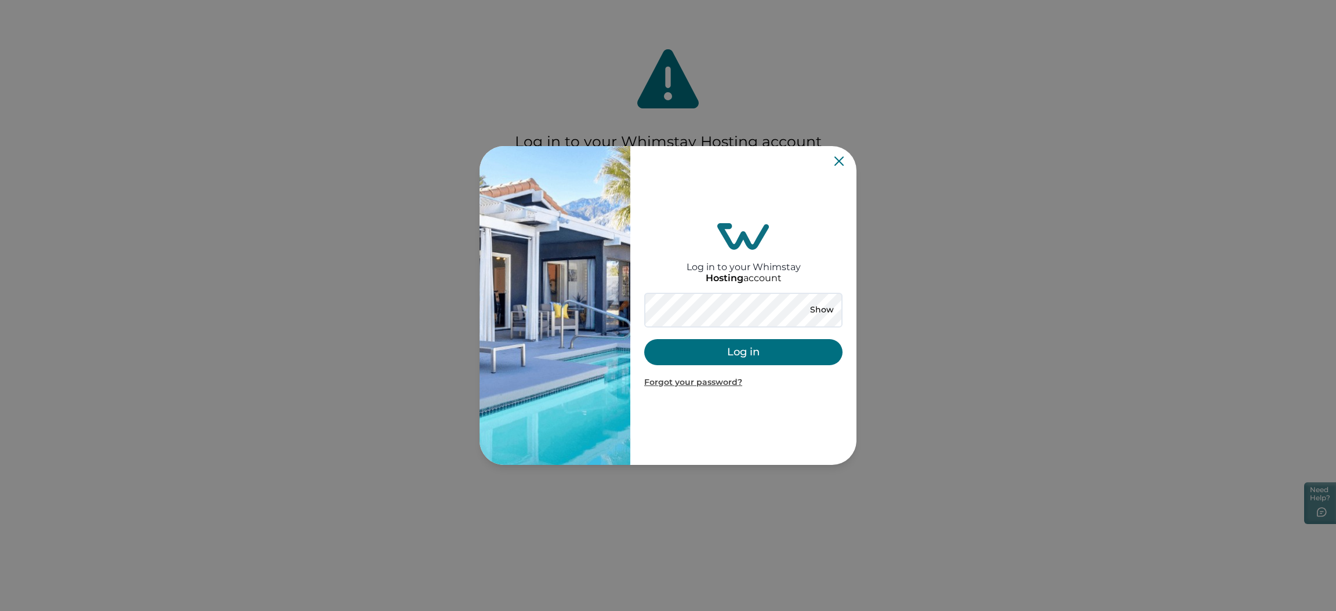
click at [693, 349] on button "Log in" at bounding box center [743, 352] width 198 height 26
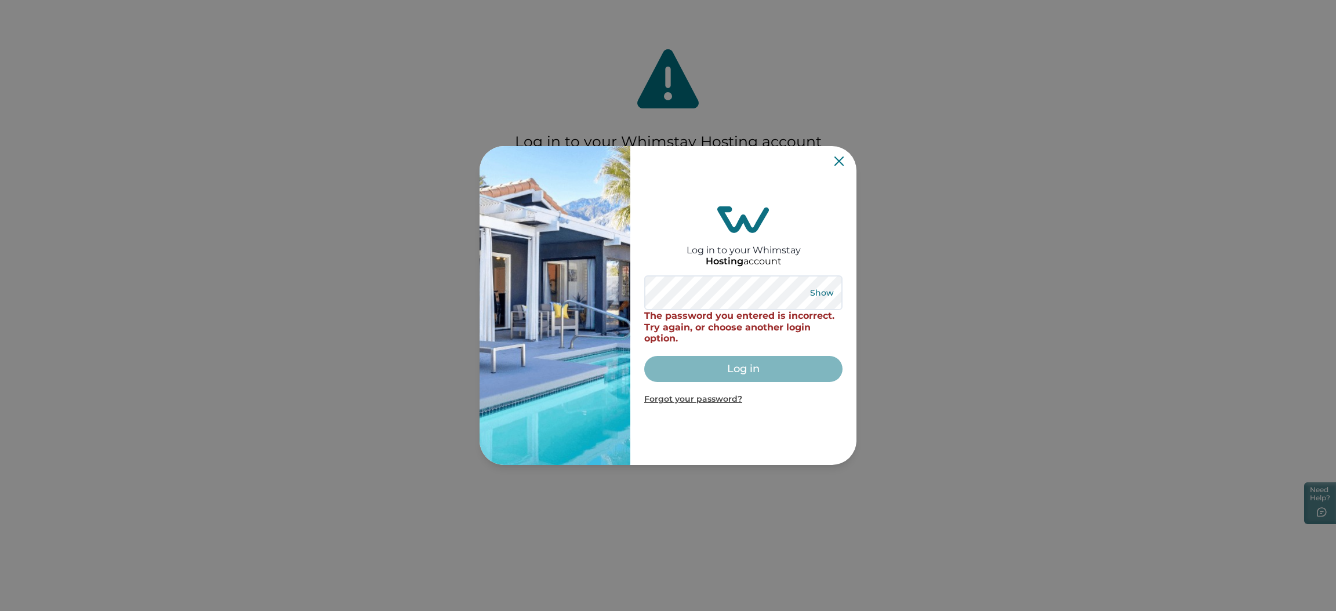
click at [826, 285] on button "Show" at bounding box center [822, 293] width 42 height 16
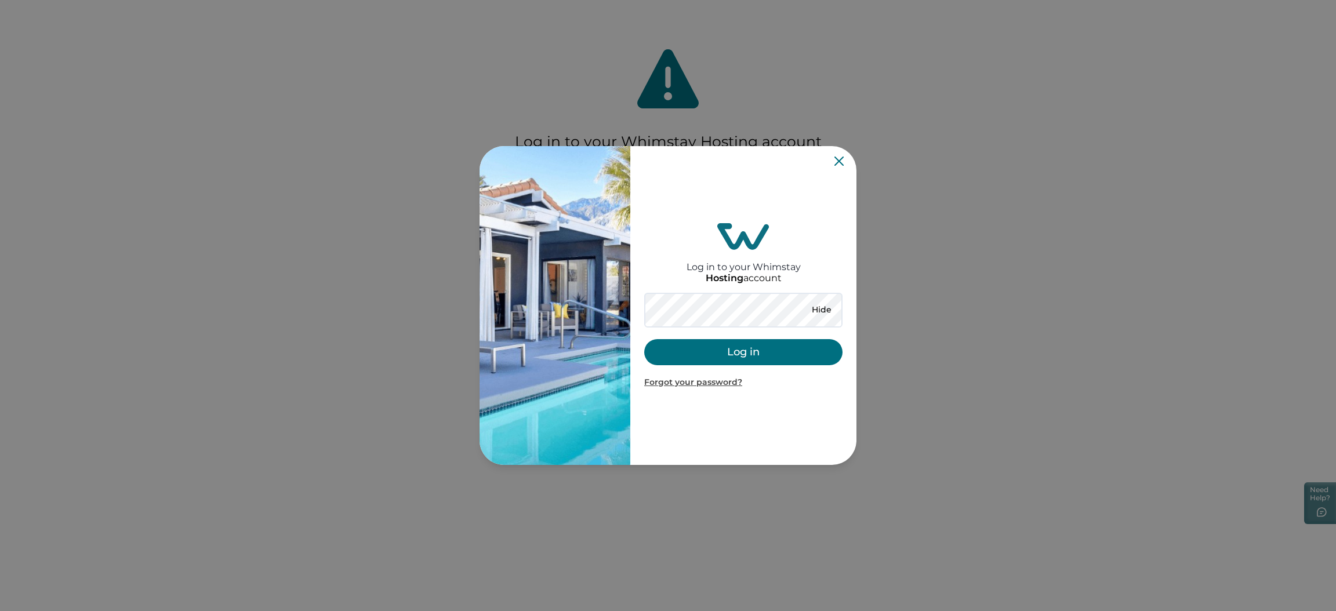
click at [770, 360] on button "Log in" at bounding box center [743, 352] width 198 height 26
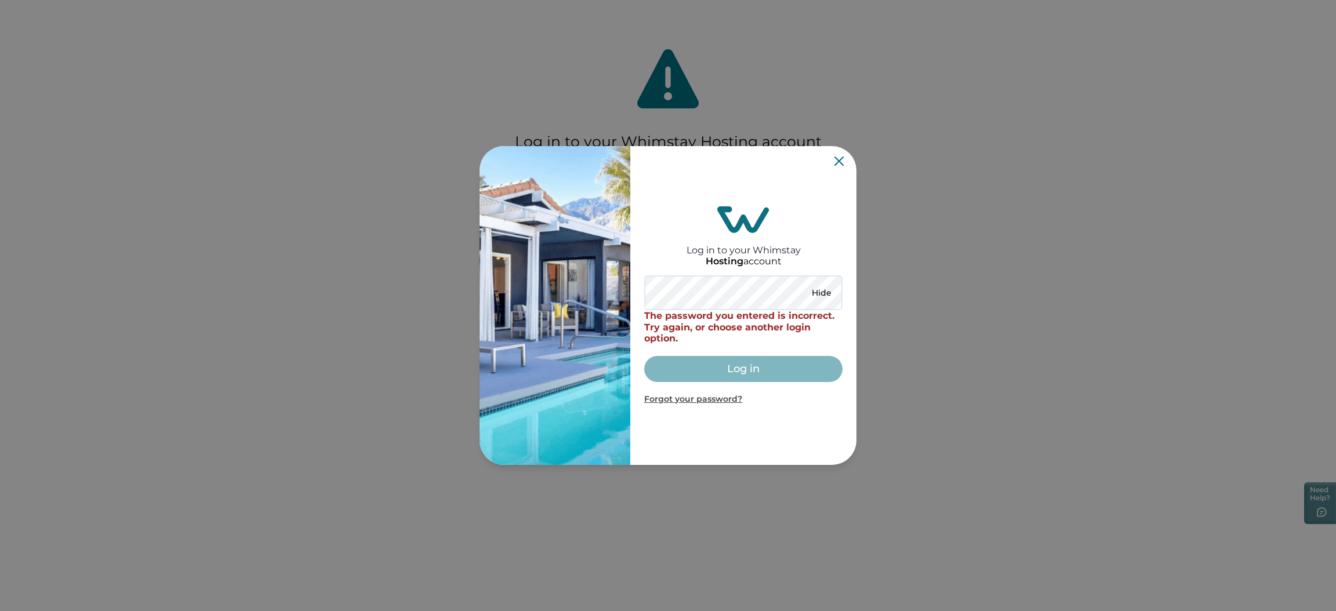
click at [838, 158] on icon "Close" at bounding box center [838, 161] width 9 height 9
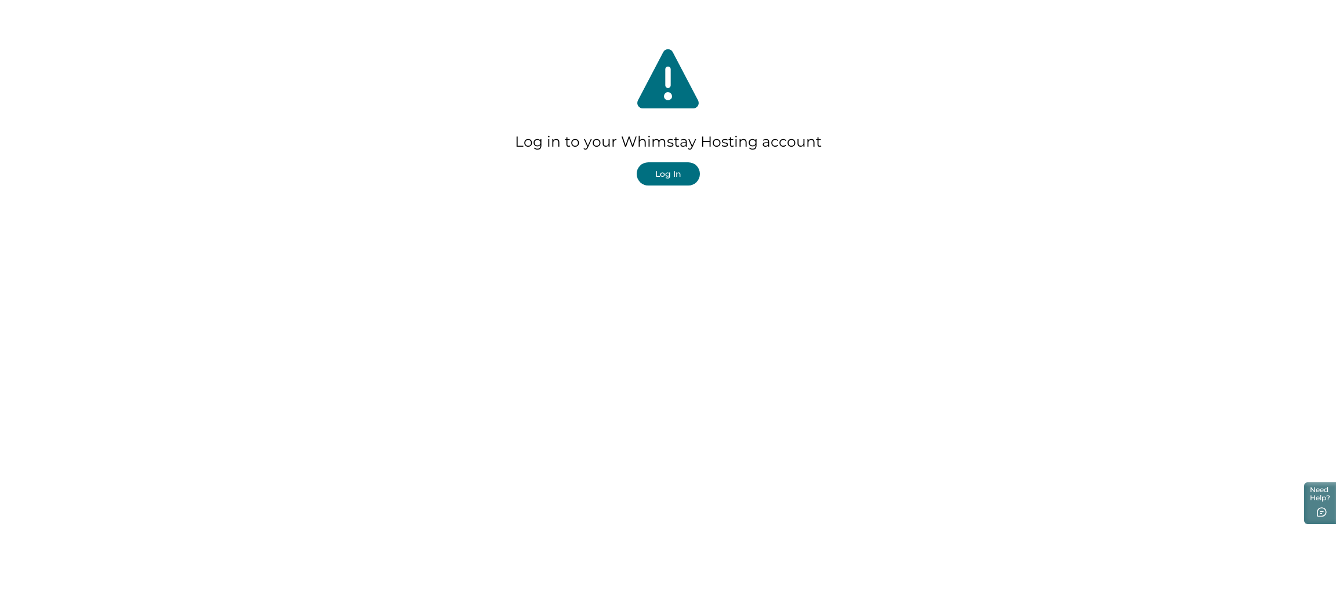
click at [683, 173] on button "Log In" at bounding box center [668, 173] width 63 height 23
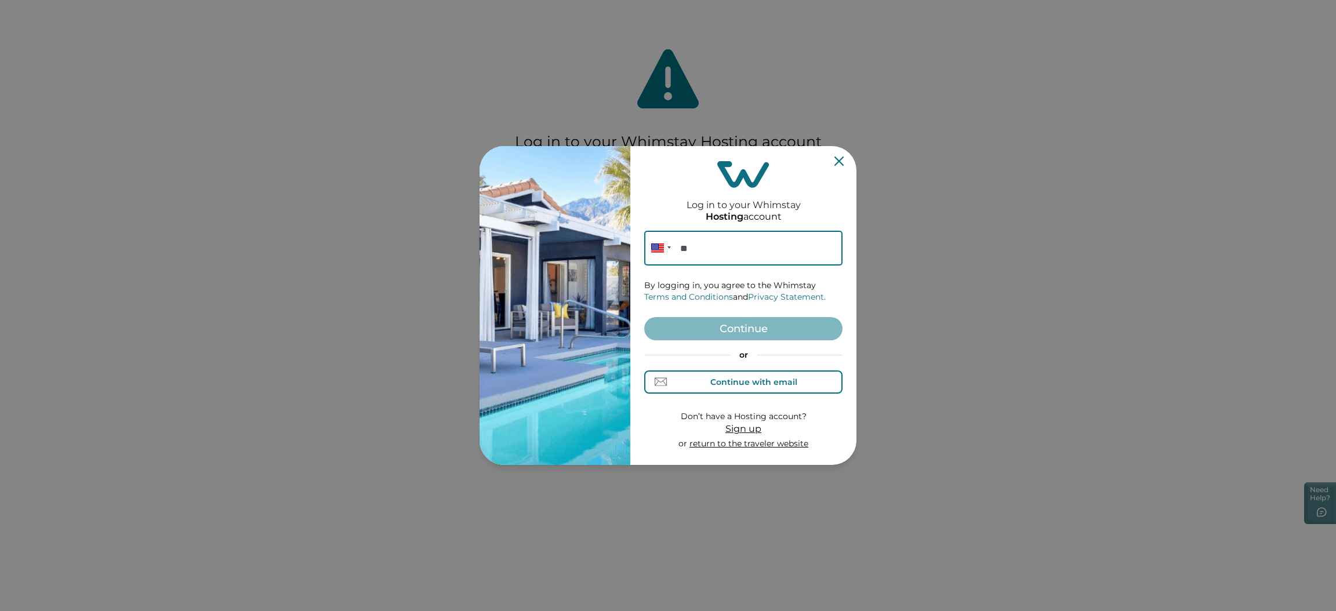
click at [739, 384] on div "Continue with email" at bounding box center [753, 381] width 87 height 9
click at [746, 381] on div "Continue with phone" at bounding box center [753, 381] width 91 height 9
type input "**********"
click at [725, 329] on button "Continue" at bounding box center [743, 328] width 198 height 23
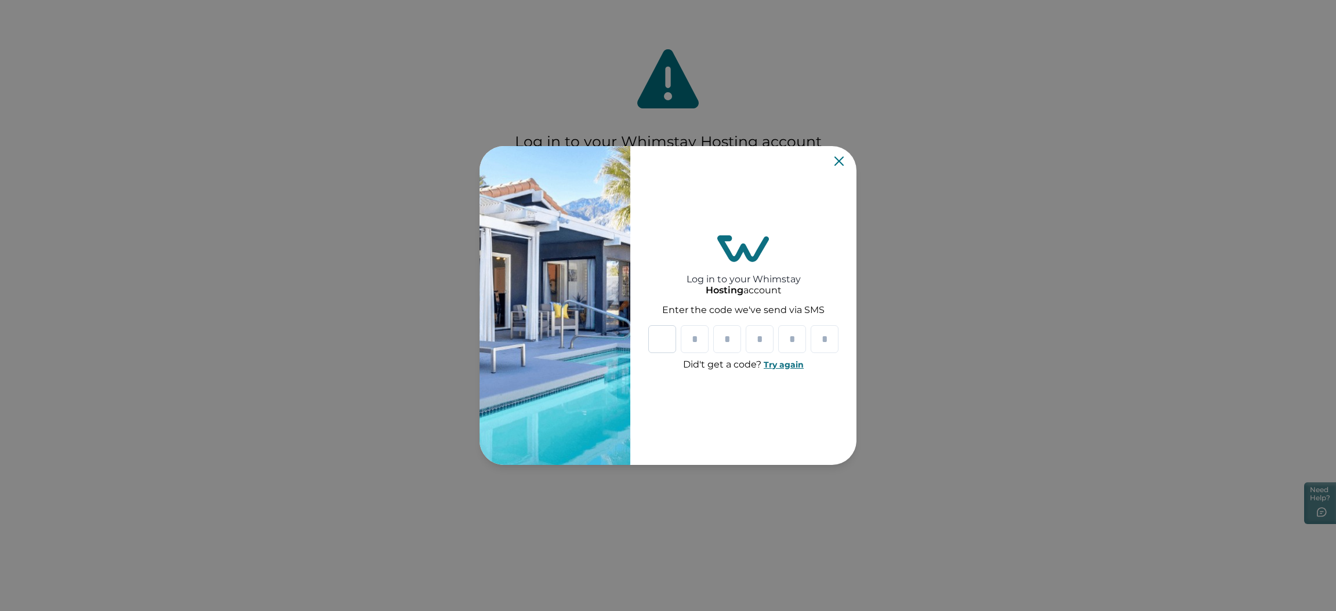
paste input "*"
type input "*"
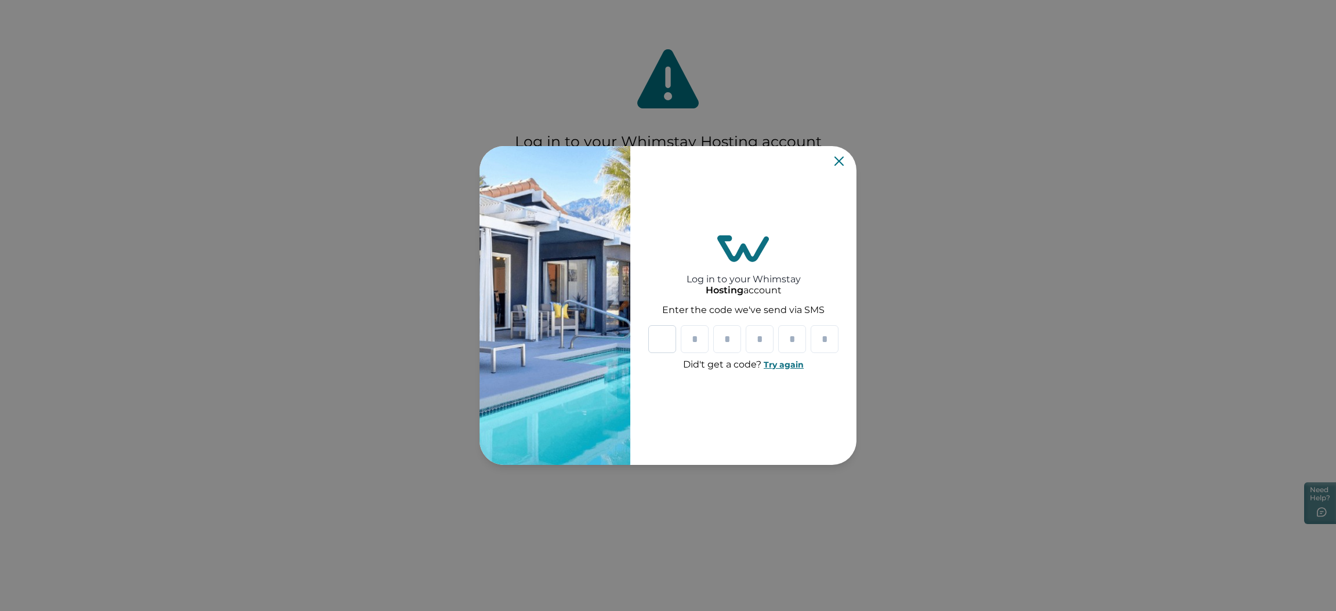
type input "*"
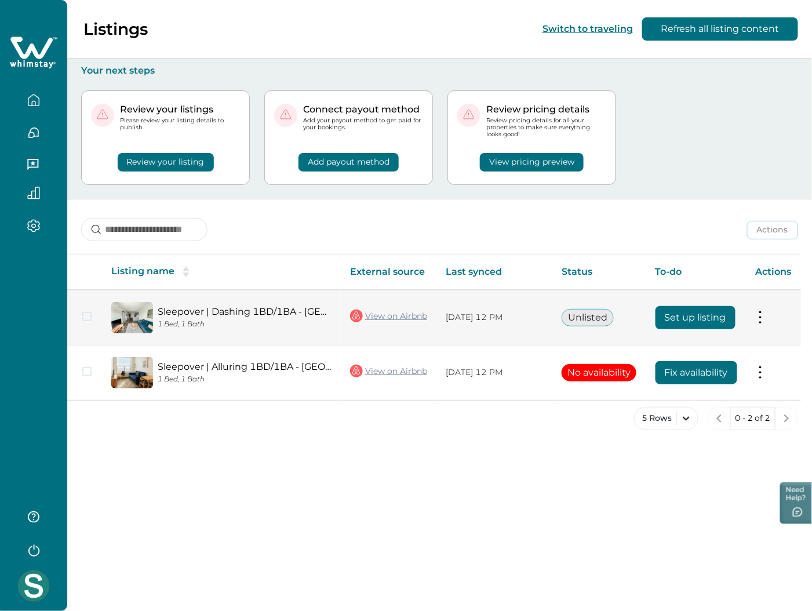
click at [726, 311] on button "Set up listing" at bounding box center [696, 317] width 80 height 23
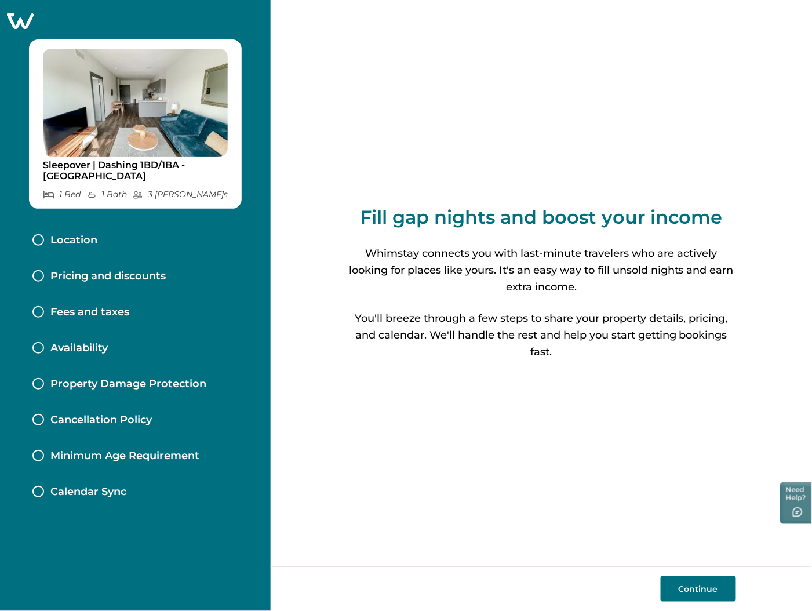
click at [696, 586] on button "Continue" at bounding box center [698, 589] width 75 height 26
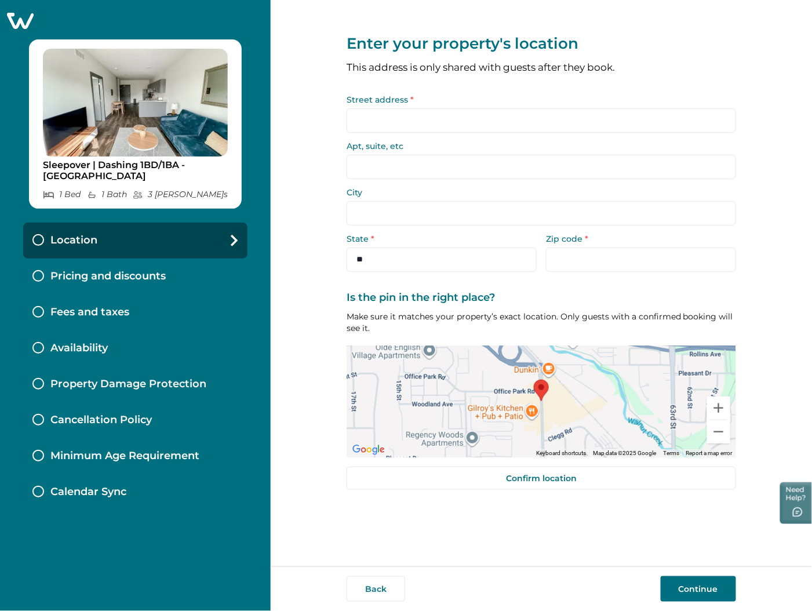
click at [683, 587] on button "Continue" at bounding box center [698, 589] width 75 height 26
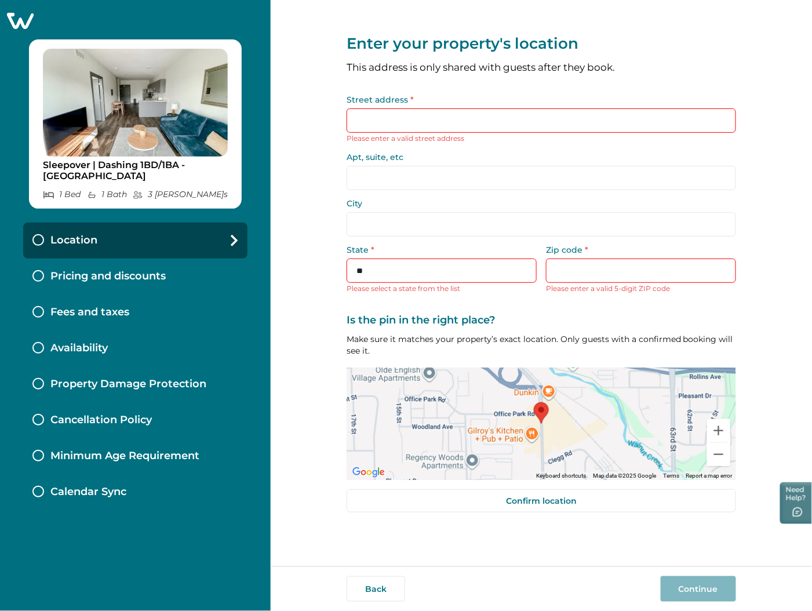
click at [446, 128] on input "Street address *" at bounding box center [542, 120] width 390 height 24
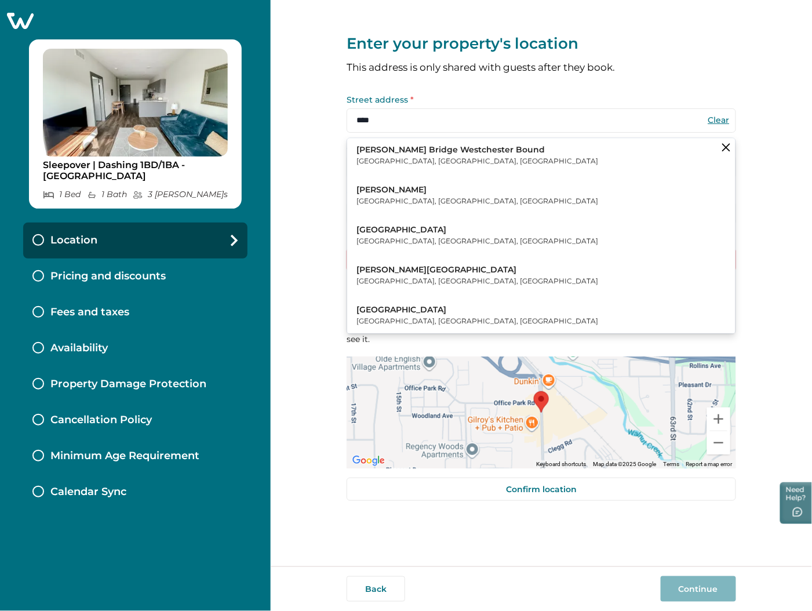
click at [416, 203] on p "[GEOGRAPHIC_DATA], [GEOGRAPHIC_DATA], [GEOGRAPHIC_DATA]" at bounding box center [478, 202] width 242 height 12
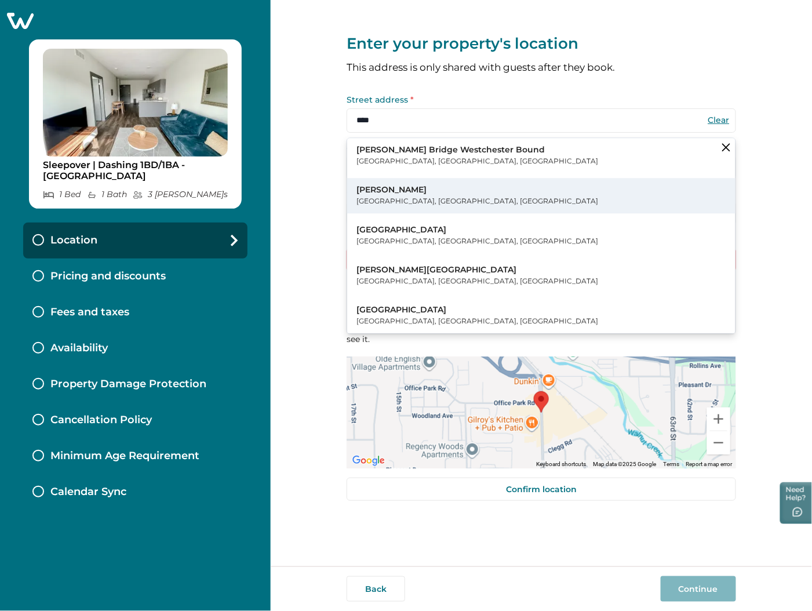
type input "********"
type input "**********"
select select "**"
type input "*****"
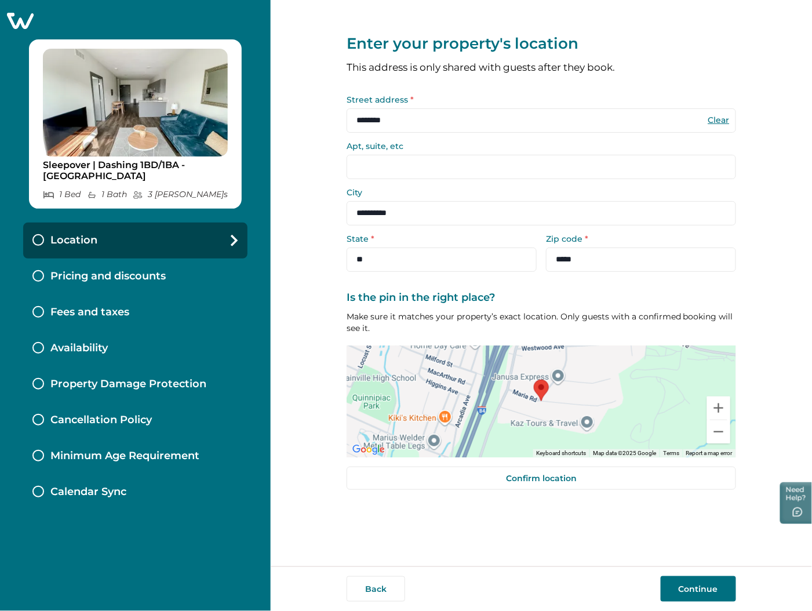
click at [711, 595] on button "Continue" at bounding box center [698, 589] width 75 height 26
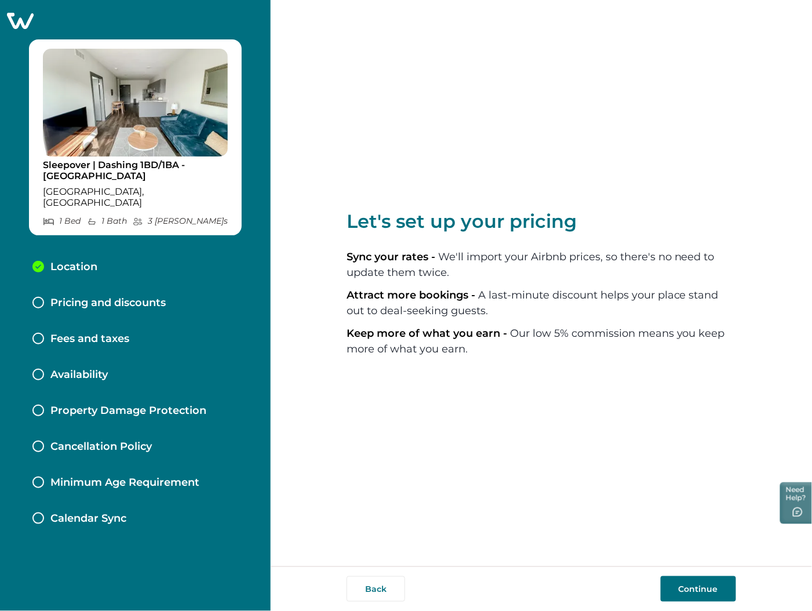
click at [683, 584] on button "Continue" at bounding box center [698, 589] width 75 height 26
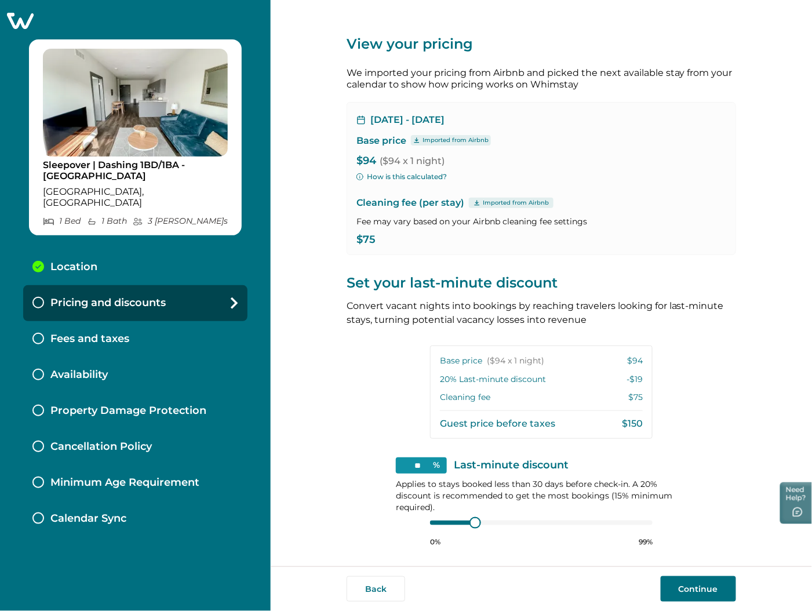
click at [689, 586] on button "Continue" at bounding box center [698, 589] width 75 height 26
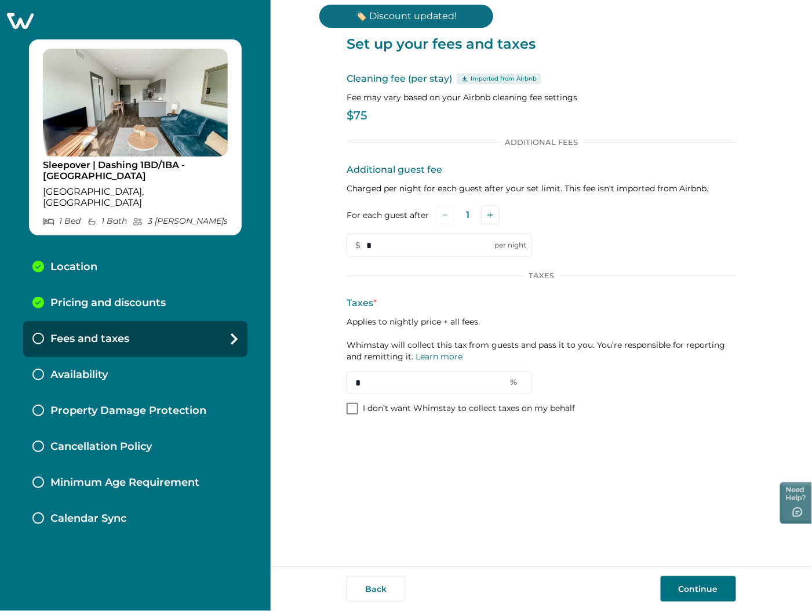
click at [694, 591] on button "Continue" at bounding box center [698, 589] width 75 height 26
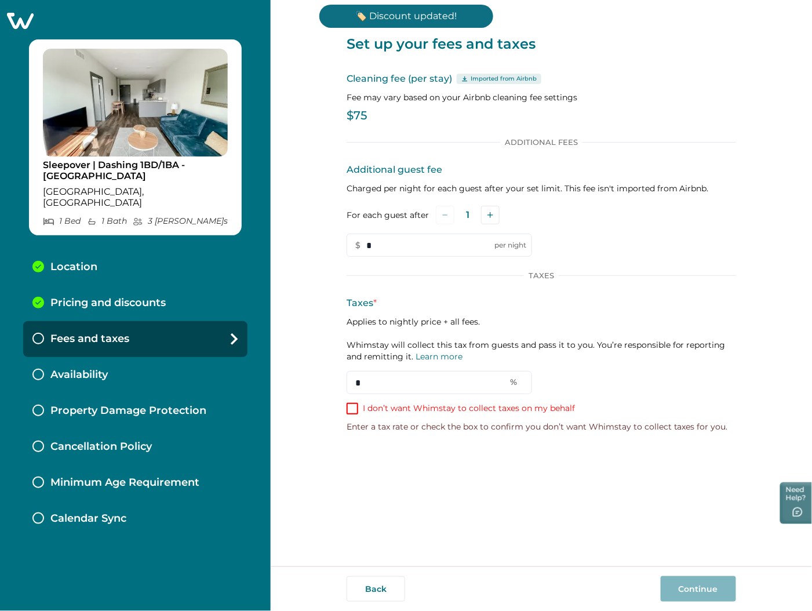
click at [420, 413] on p "I don’t want Whimstay to collect taxes on my behalf" at bounding box center [469, 409] width 212 height 12
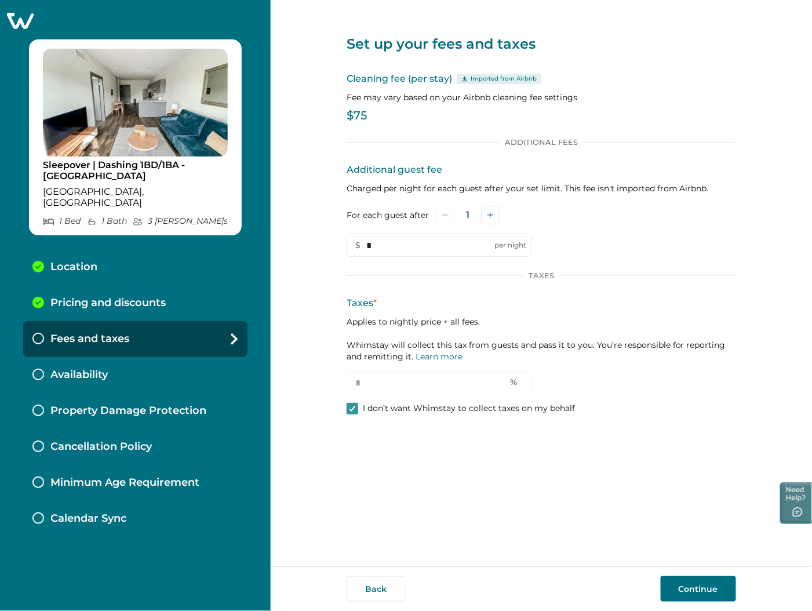
click at [709, 597] on button "Continue" at bounding box center [698, 589] width 75 height 26
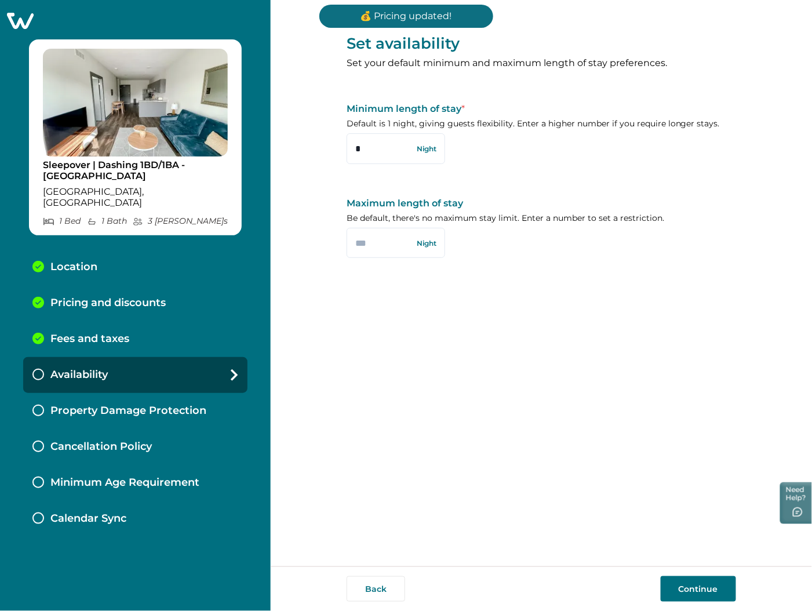
click at [704, 589] on button "Continue" at bounding box center [698, 589] width 75 height 26
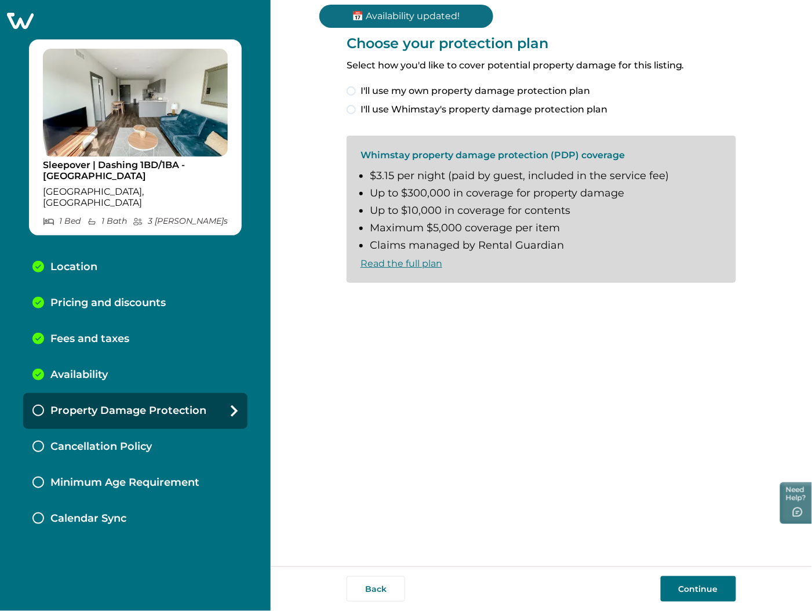
click at [448, 103] on span "I'll use Whimstay's property damage protection plan" at bounding box center [484, 110] width 247 height 14
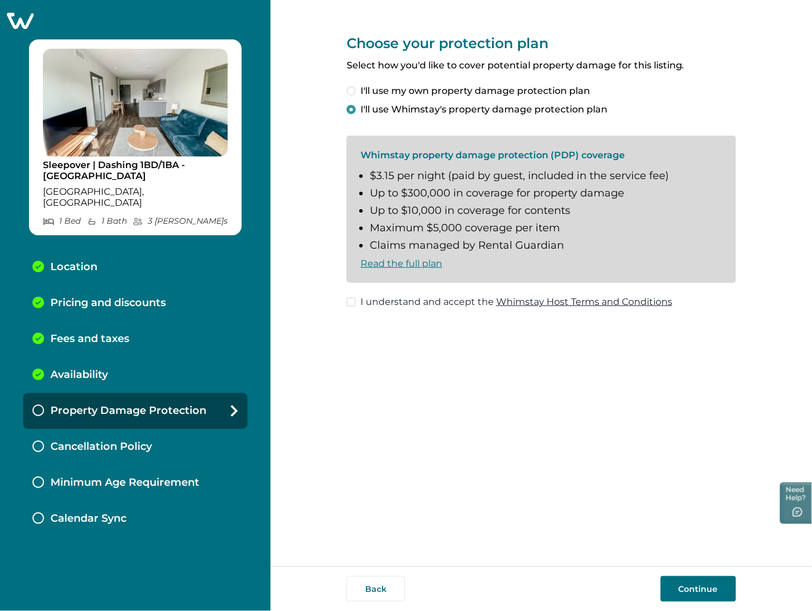
click at [424, 304] on span "I understand and accept the Whimstay Host Terms and Conditions" at bounding box center [517, 302] width 312 height 14
click at [697, 586] on button "Continue" at bounding box center [698, 589] width 75 height 26
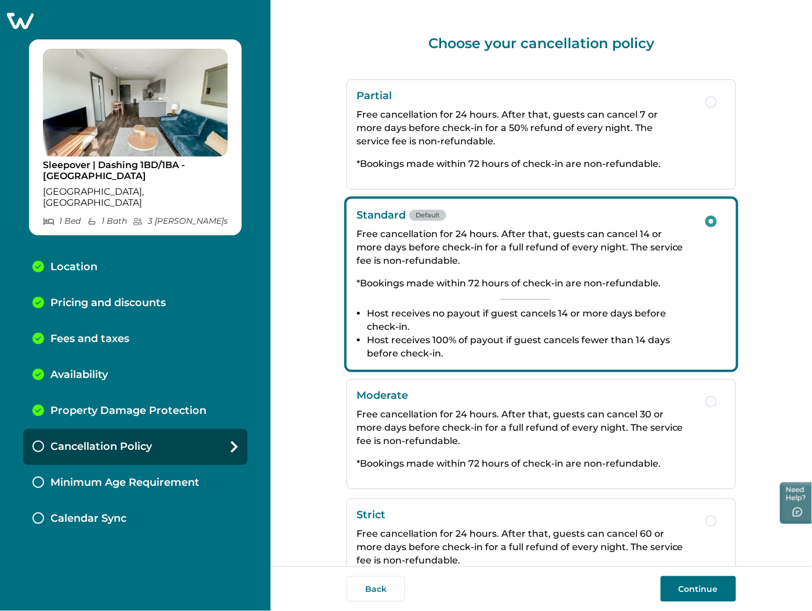
click at [694, 591] on button "Continue" at bounding box center [698, 589] width 75 height 26
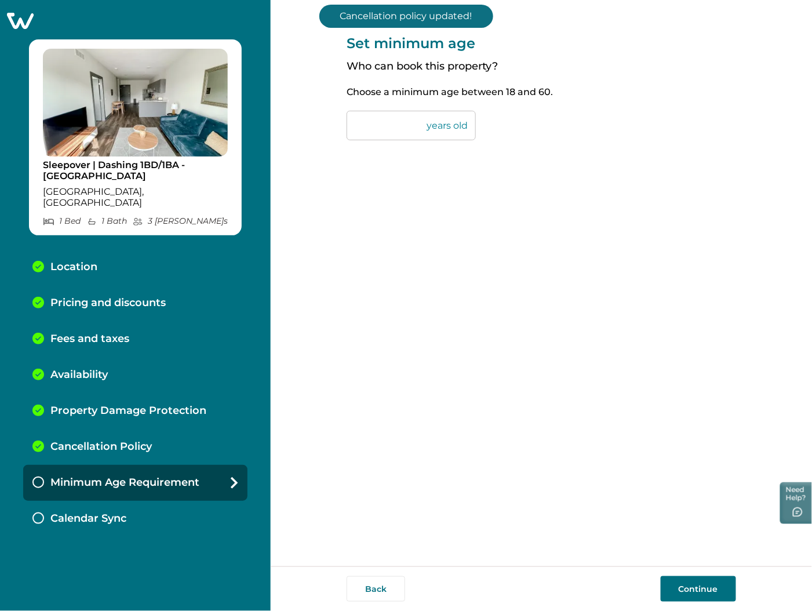
click at [721, 589] on button "Continue" at bounding box center [698, 589] width 75 height 26
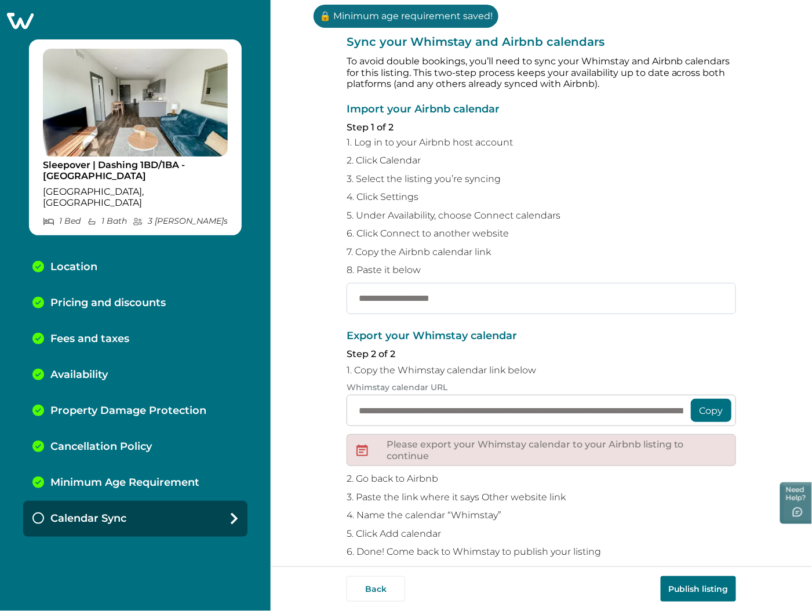
click at [441, 296] on input "text" at bounding box center [542, 298] width 390 height 31
paste input "**********"
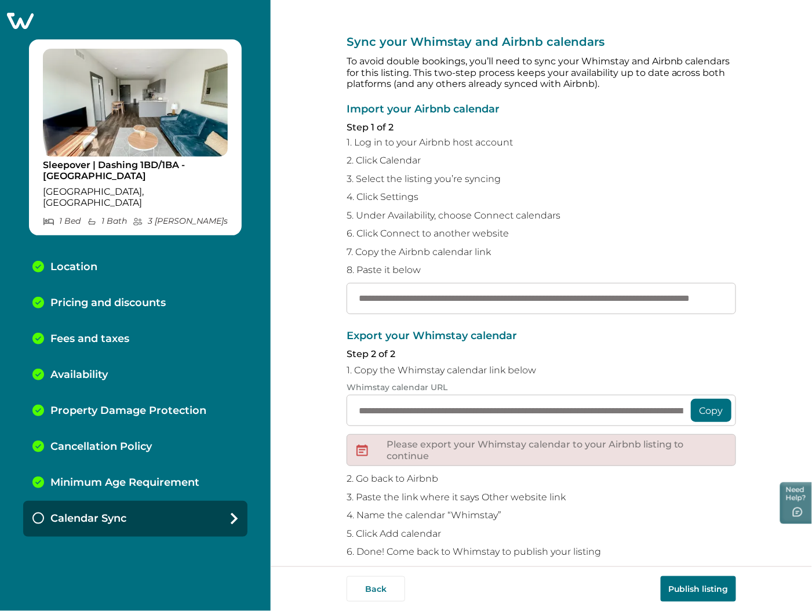
scroll to position [0, 121]
type input "**********"
click at [722, 584] on button "Publish listing" at bounding box center [698, 589] width 75 height 26
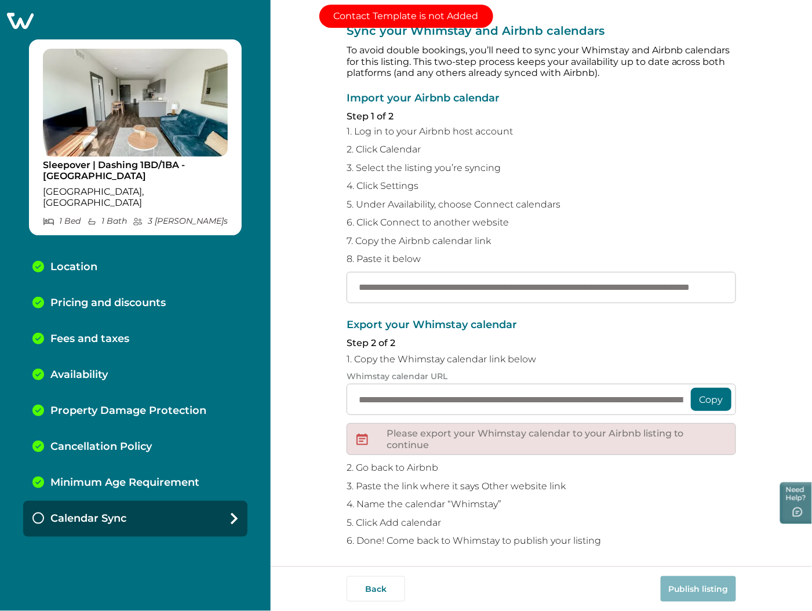
scroll to position [13, 0]
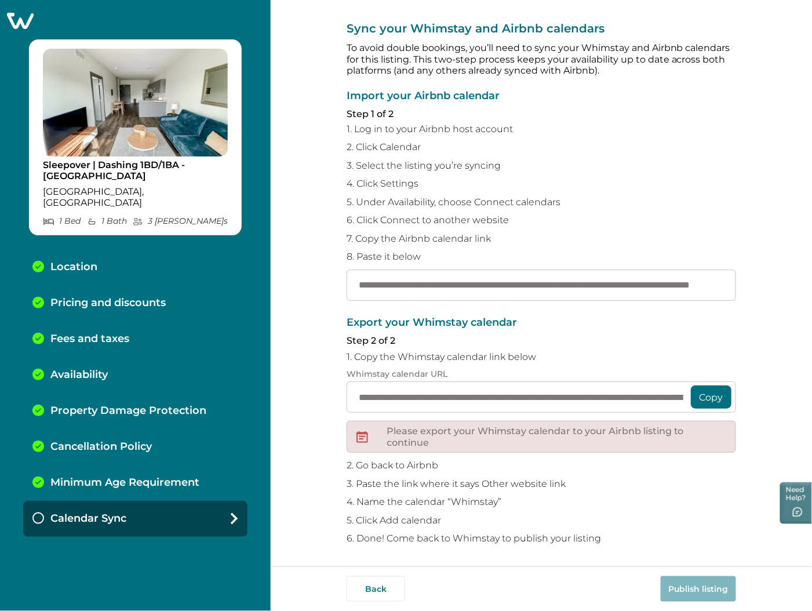
click at [86, 477] on p "Minimum Age Requirement" at bounding box center [124, 483] width 149 height 13
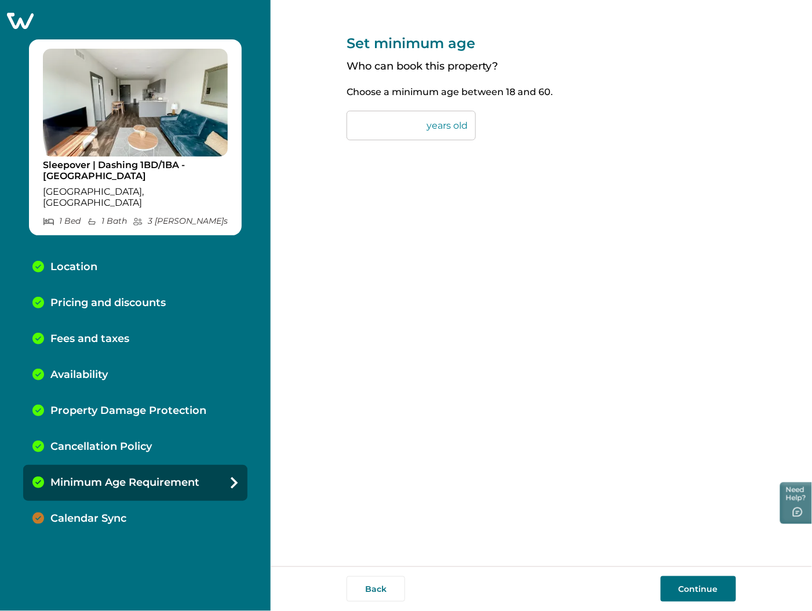
click at [696, 586] on button "Continue" at bounding box center [698, 589] width 75 height 26
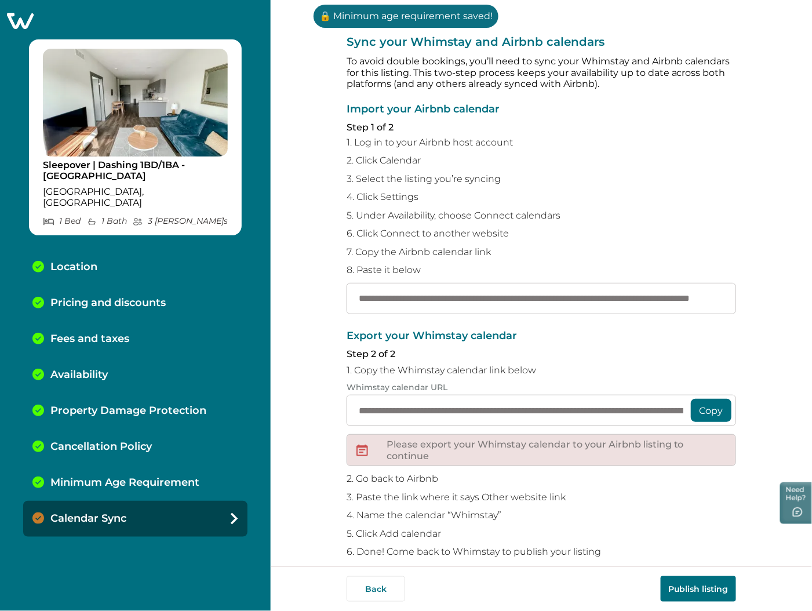
click at [708, 584] on button "Publish listing" at bounding box center [698, 589] width 75 height 26
